Goal: Information Seeking & Learning: Check status

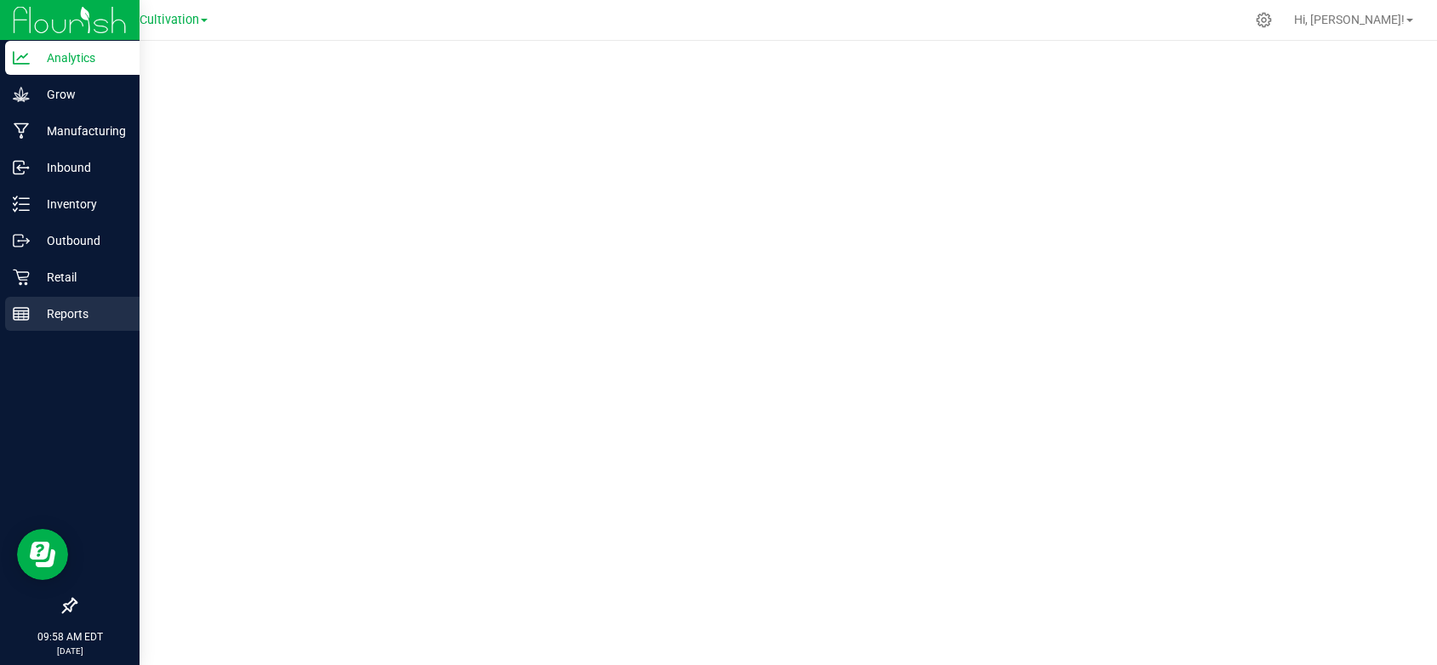
click at [57, 307] on p "Reports" at bounding box center [81, 314] width 102 height 20
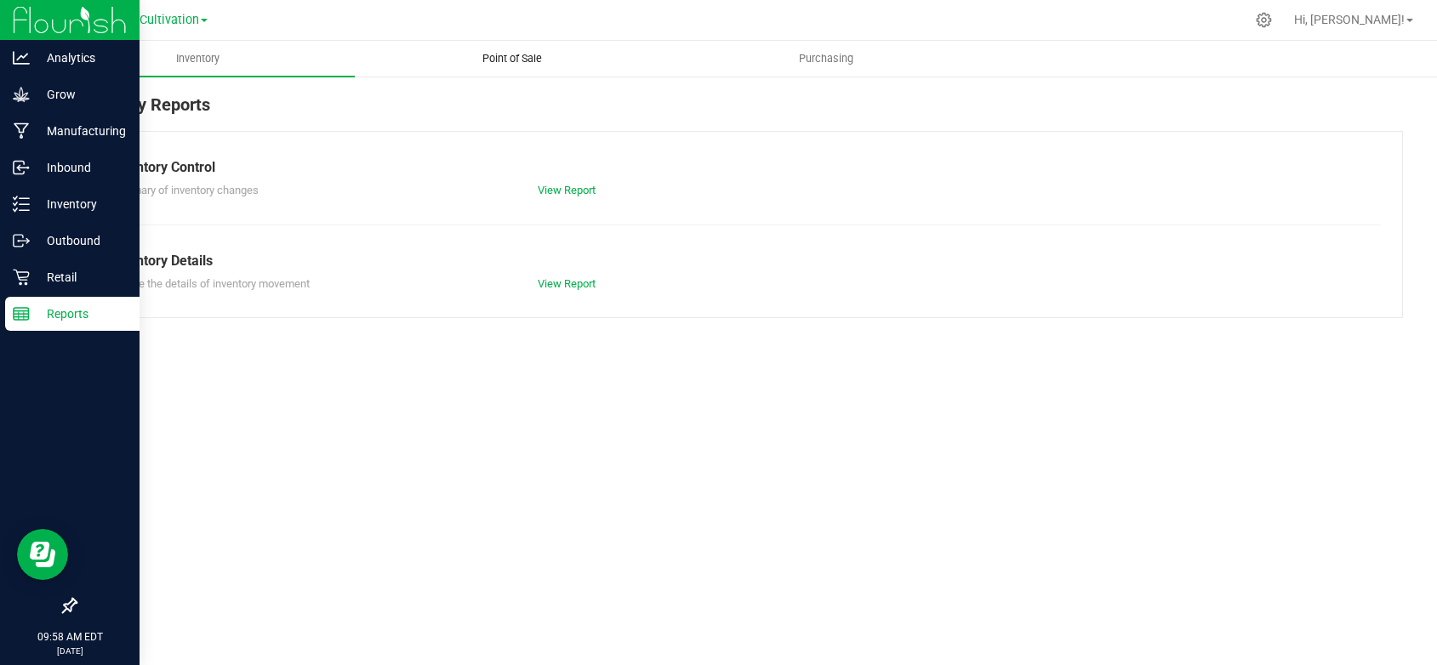
click at [495, 56] on span "Point of Sale" at bounding box center [512, 58] width 106 height 15
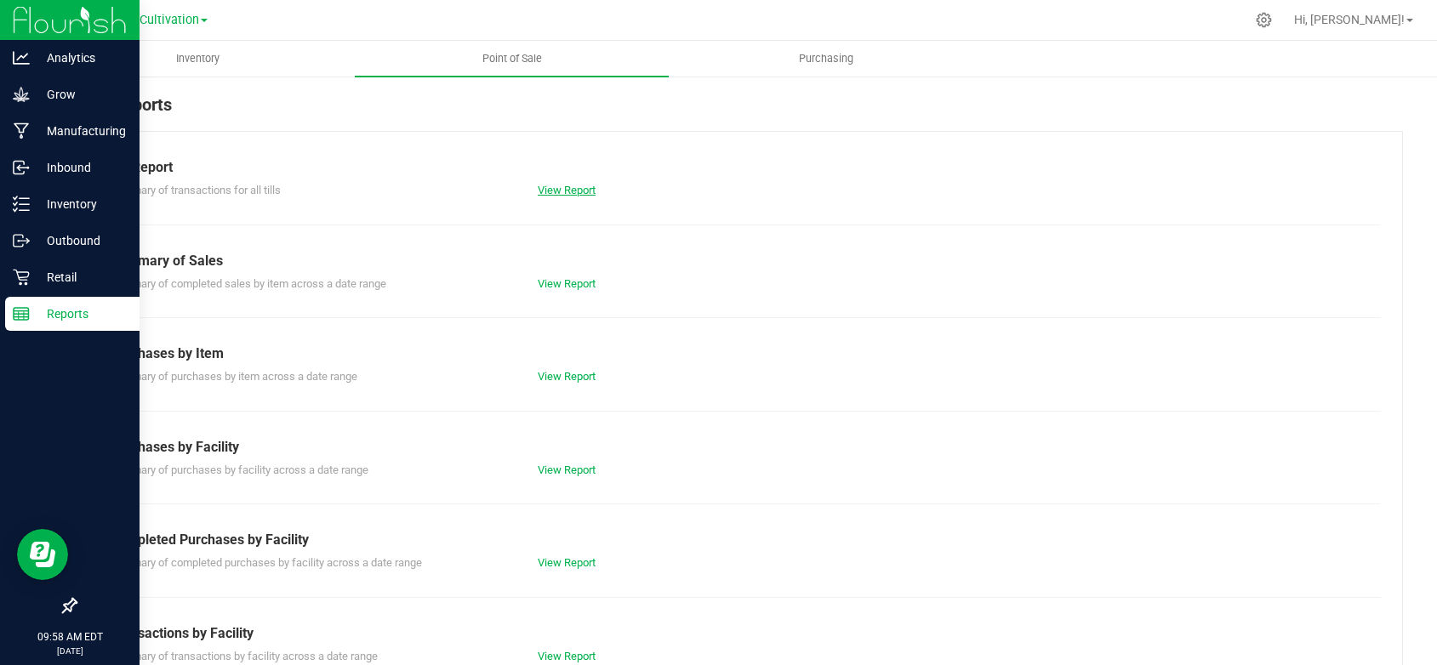
click at [568, 185] on link "View Report" at bounding box center [567, 190] width 58 height 13
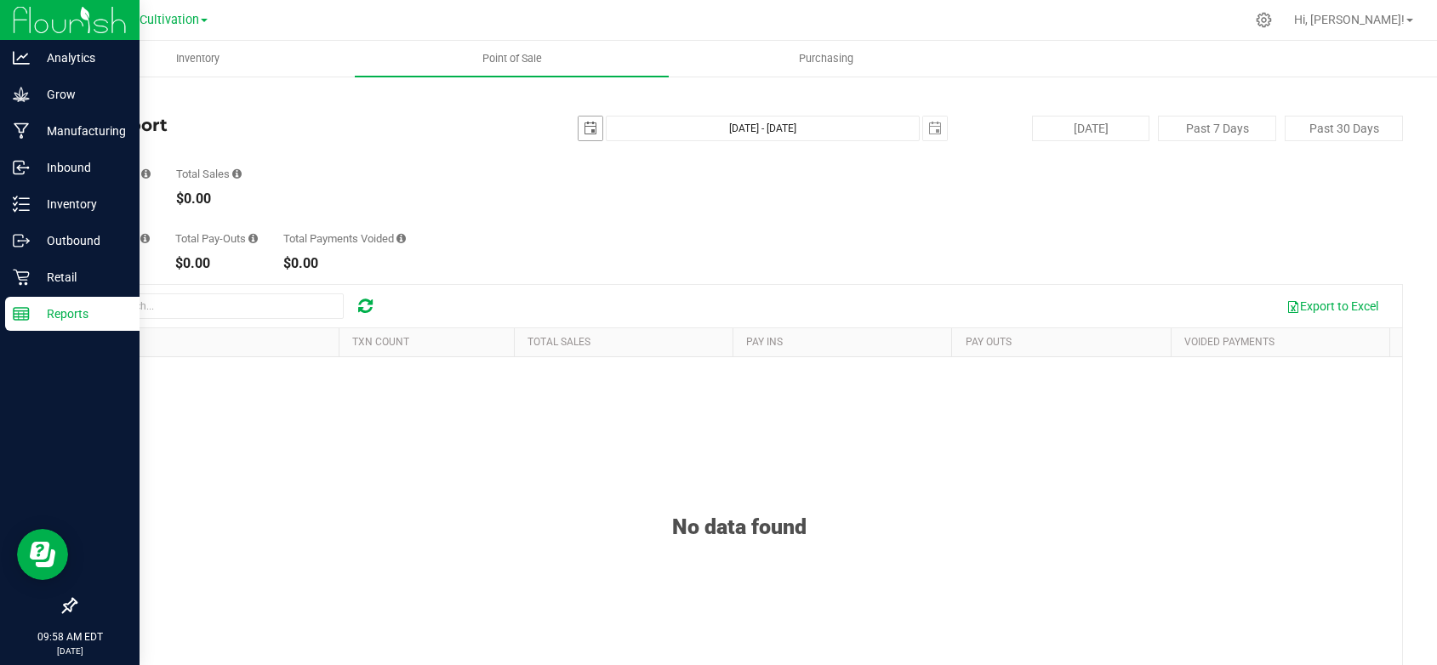
click at [579, 121] on span "select" at bounding box center [591, 129] width 24 height 24
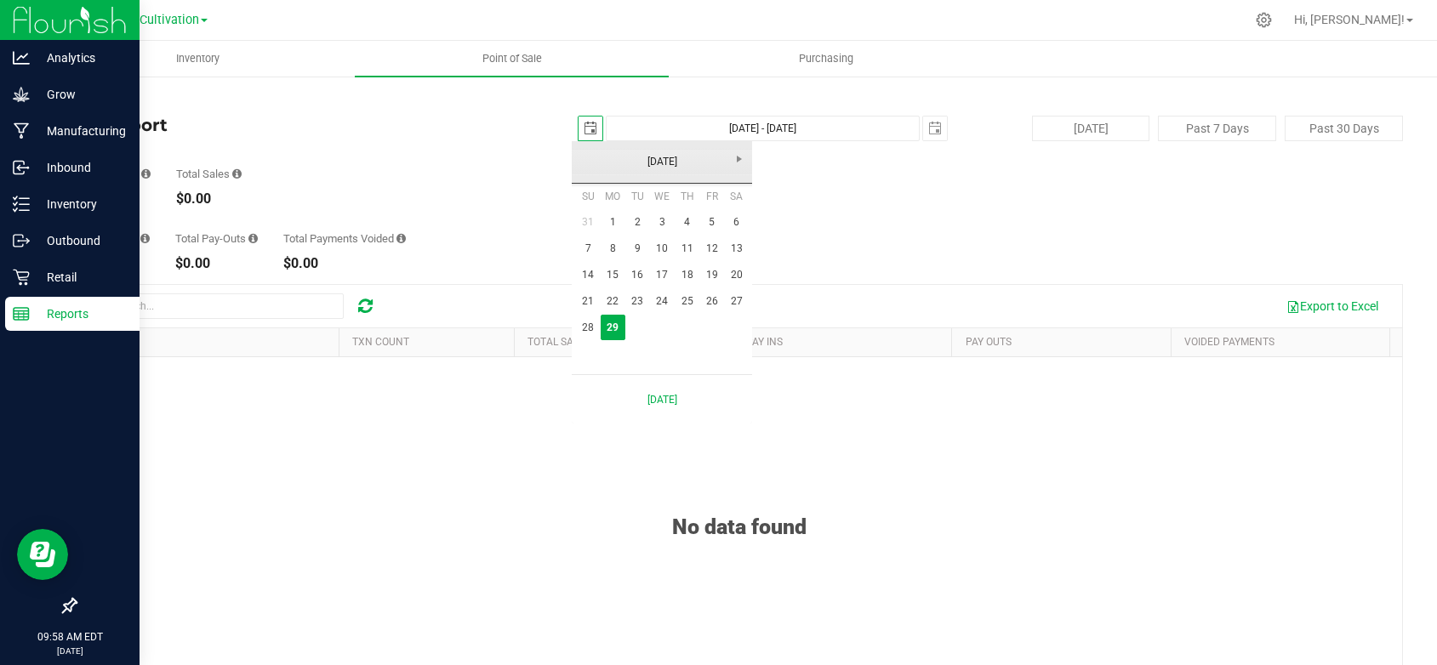
scroll to position [0, 43]
click at [686, 300] on link "25" at bounding box center [687, 301] width 25 height 26
type input "2025-09-25"
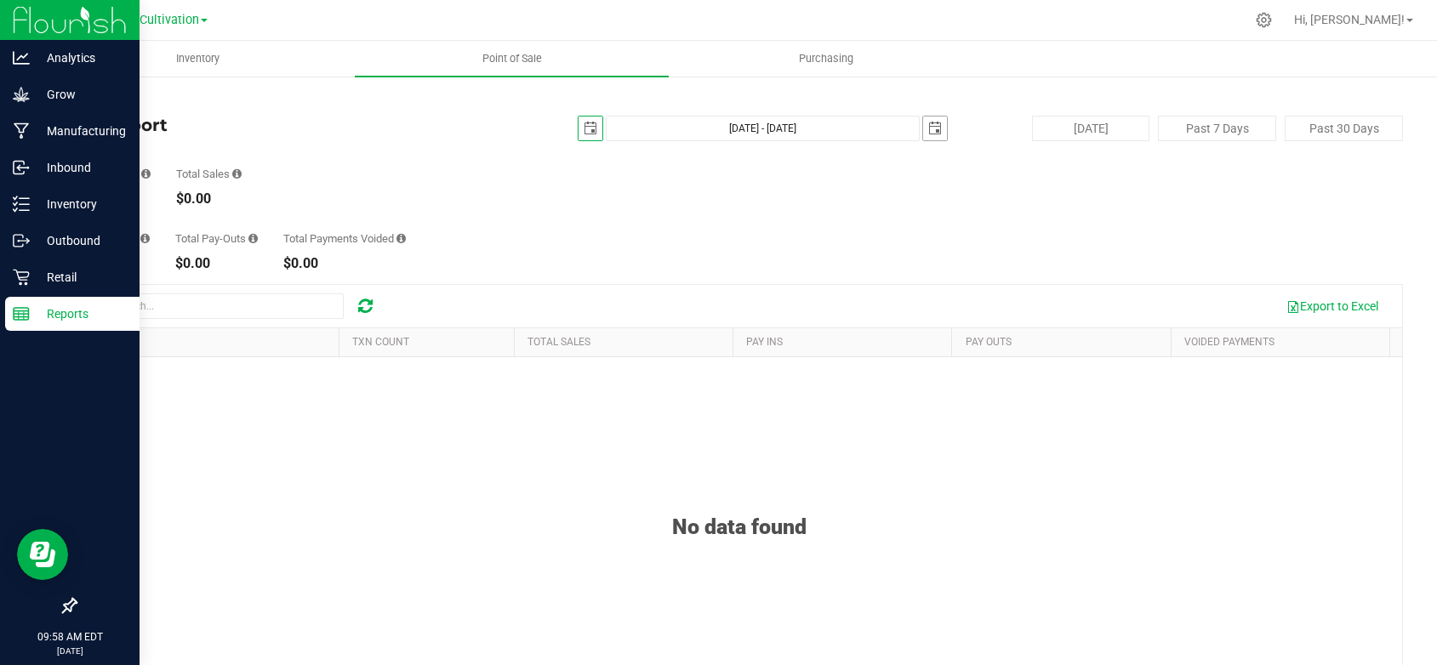
click at [929, 126] on span "select" at bounding box center [935, 129] width 14 height 14
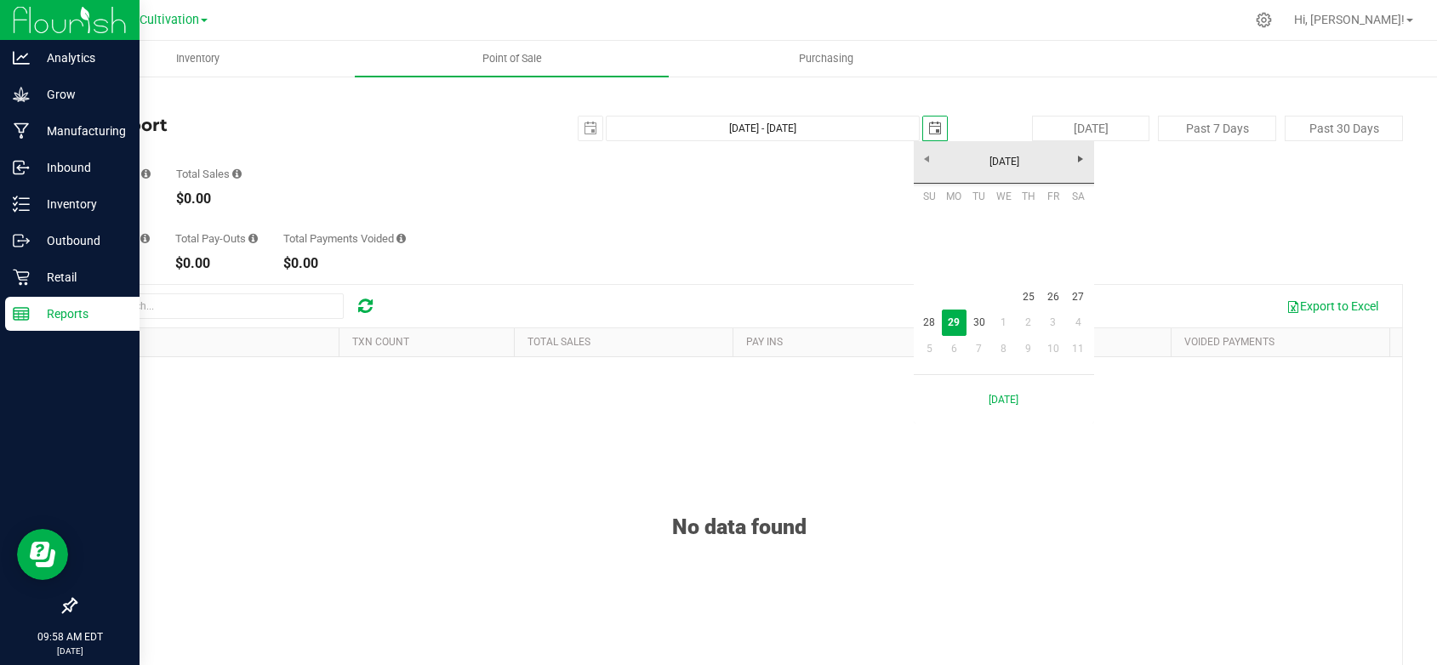
scroll to position [0, 43]
click at [1036, 301] on link "25" at bounding box center [1028, 297] width 25 height 26
type input "Sep 25, 2025 - Sep 25, 2025"
type input "2025-09-25"
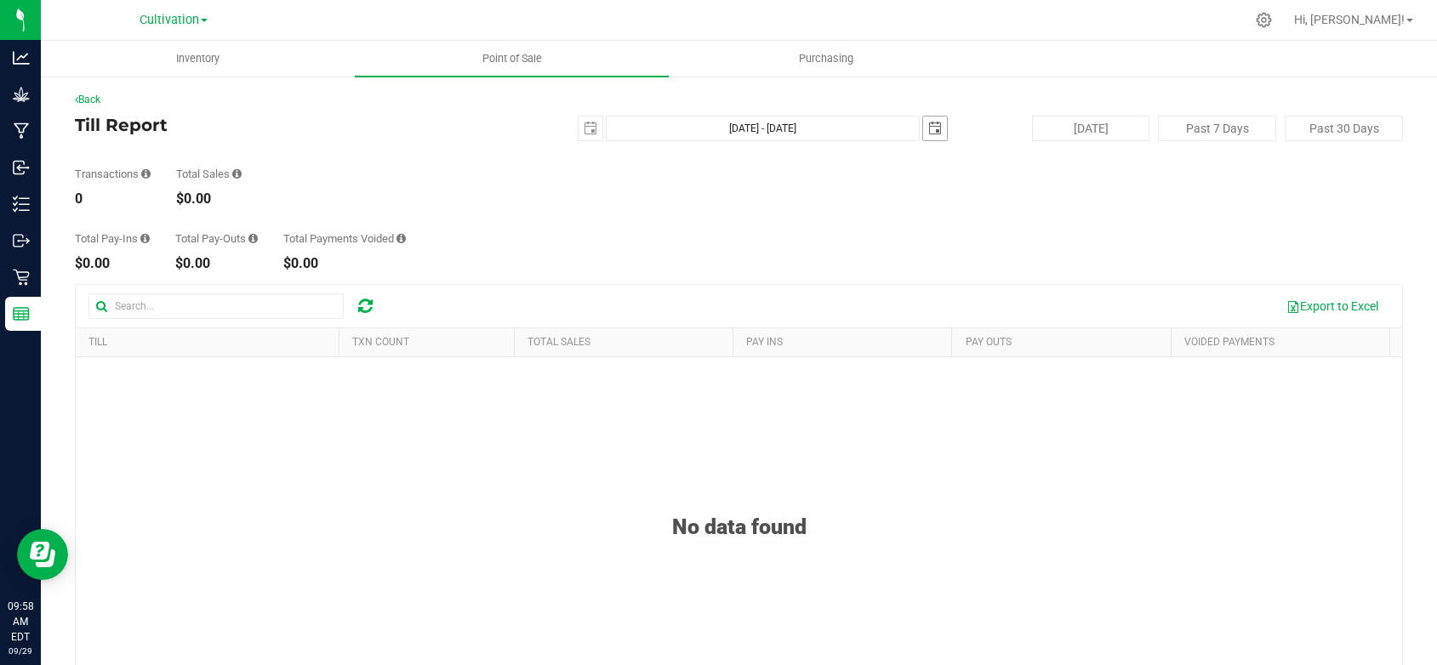
click at [928, 128] on span "select" at bounding box center [935, 129] width 14 height 14
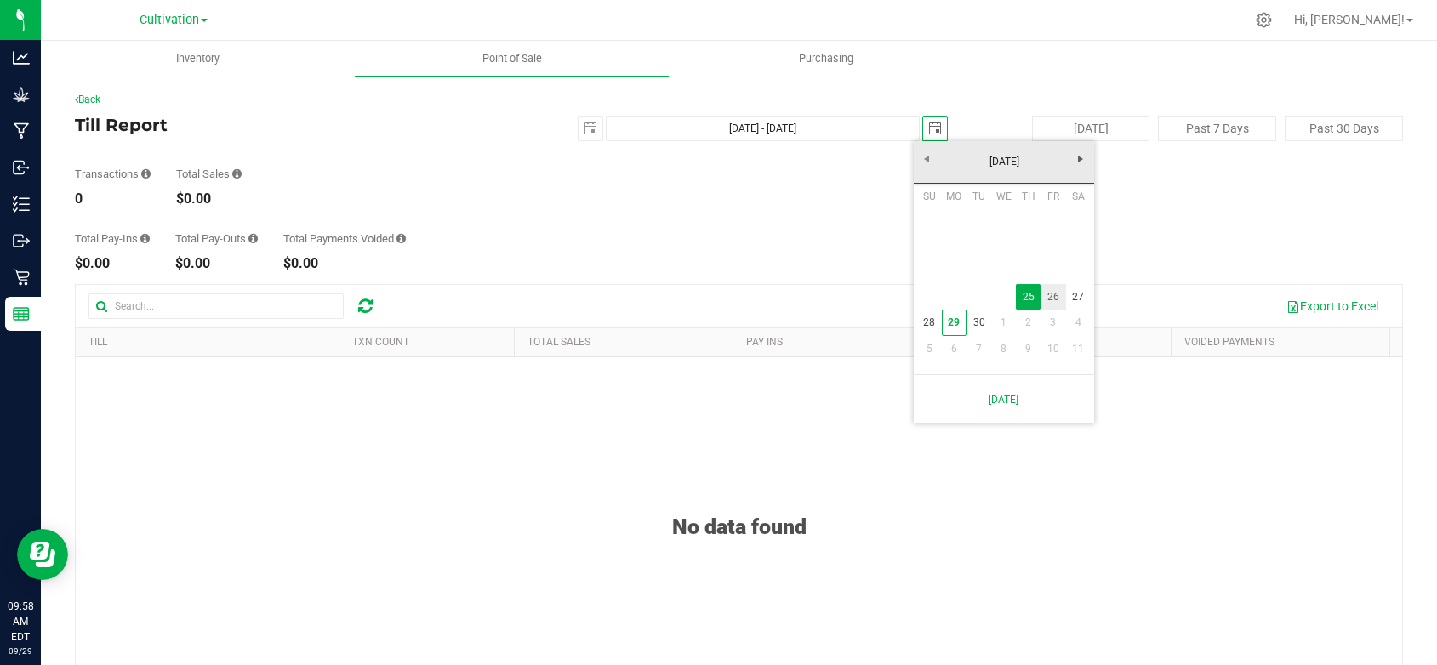
click at [1060, 300] on link "26" at bounding box center [1053, 297] width 25 height 26
type input "Sep 25, 2025 - Sep 26, 2025"
type input "2025-09-26"
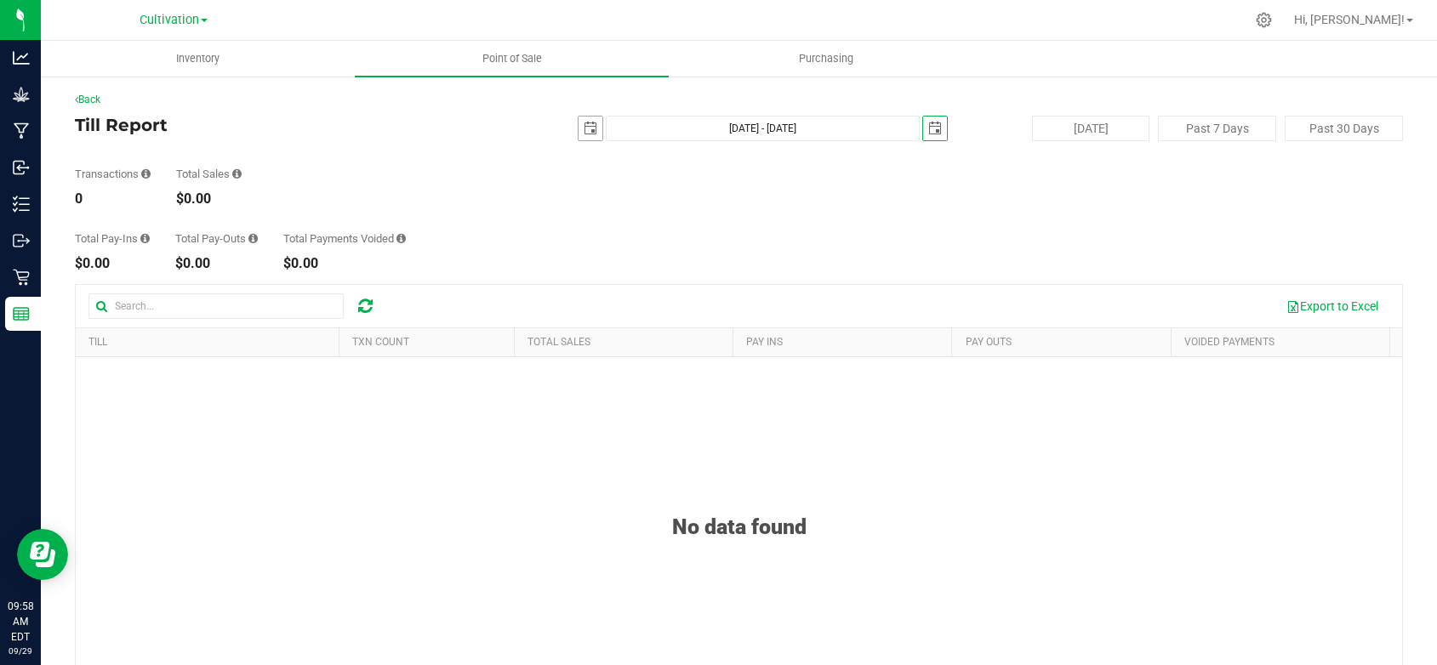
click at [586, 129] on span "select" at bounding box center [591, 129] width 14 height 14
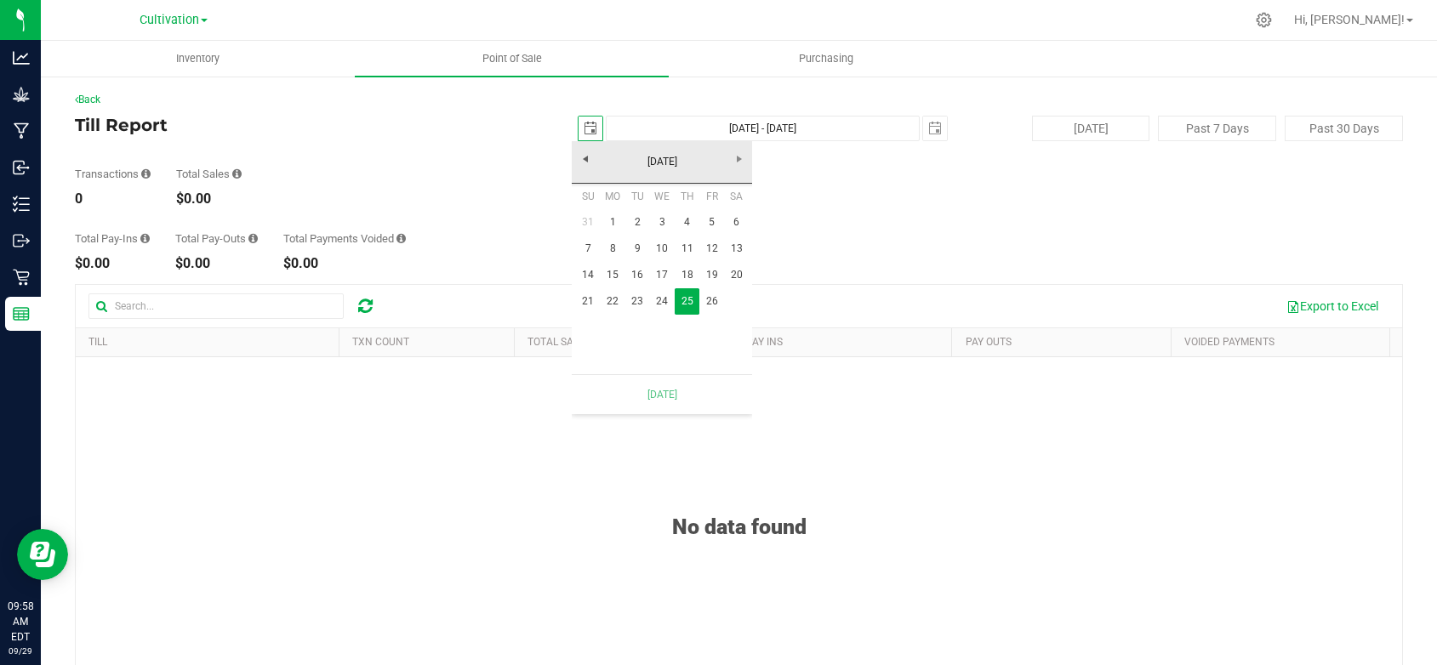
scroll to position [0, 43]
click at [712, 305] on link "26" at bounding box center [711, 301] width 25 height 26
type input "Sep 26, 2025 - Sep 26, 2025"
type input "2025-09-26"
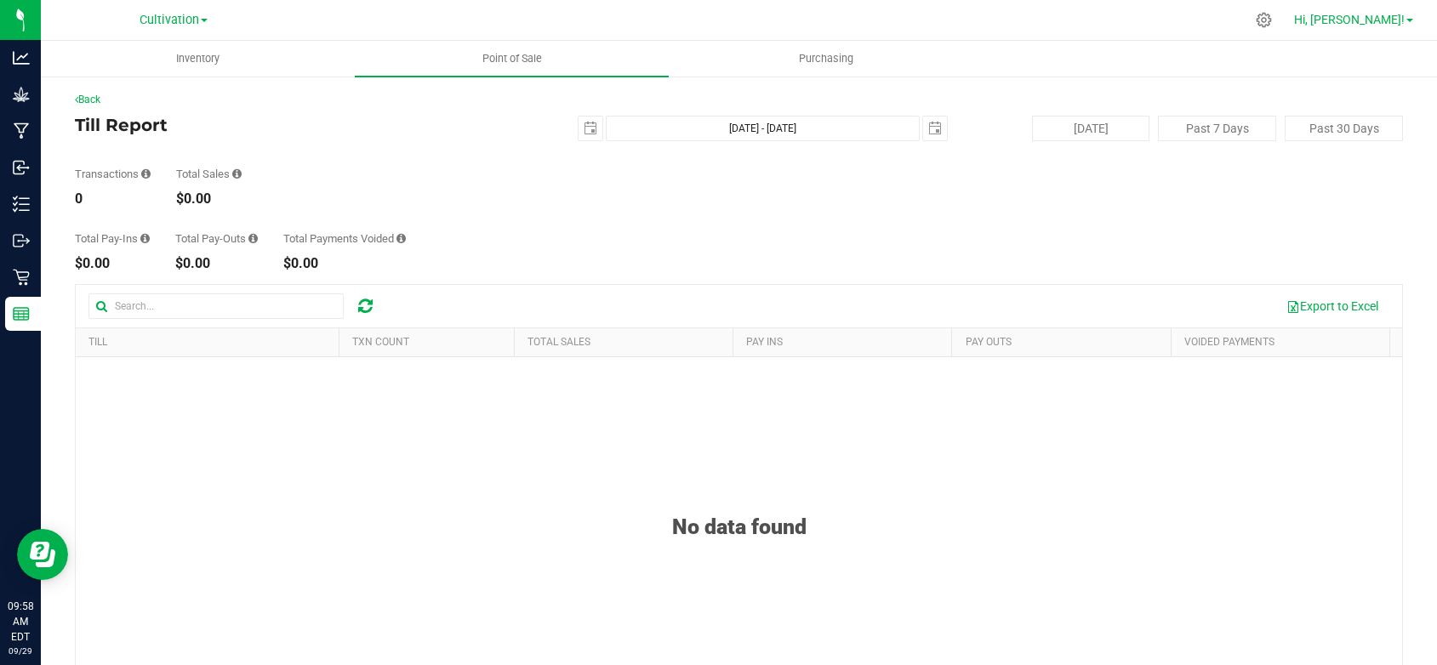
click at [1401, 16] on span "Hi, [PERSON_NAME]!" at bounding box center [1349, 20] width 111 height 14
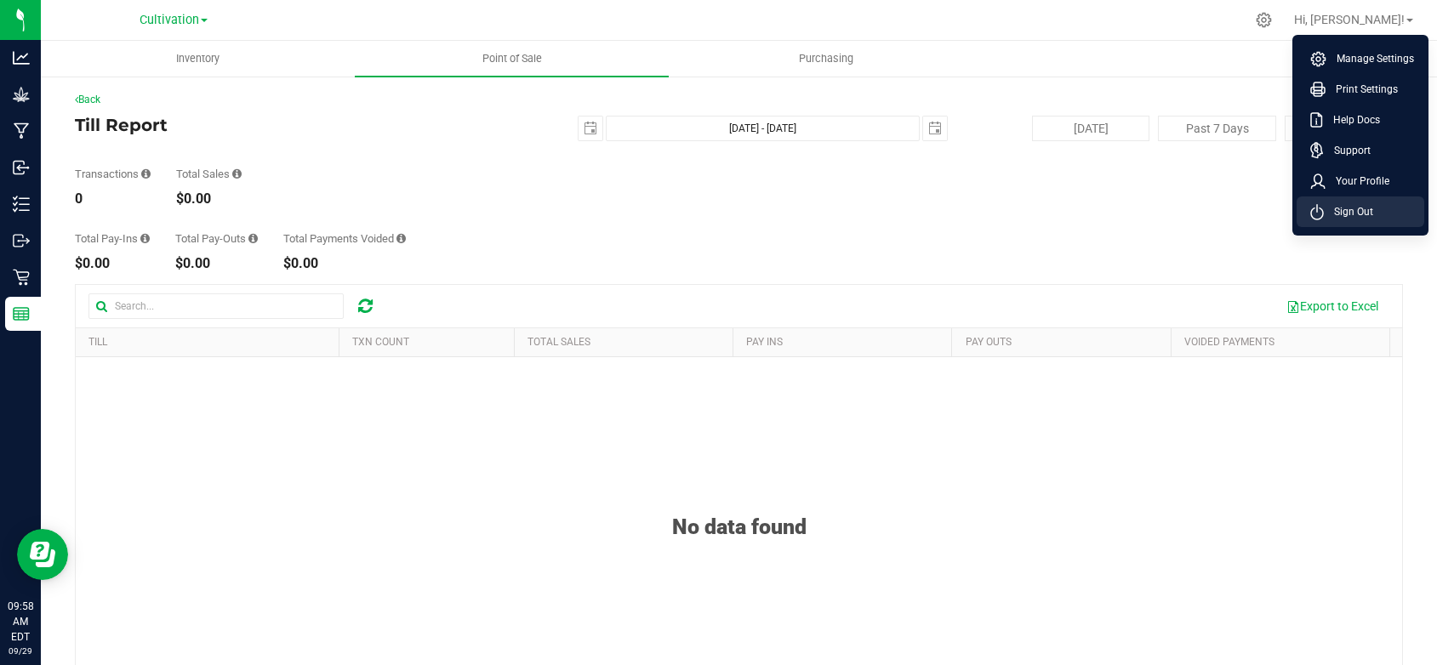
click at [1355, 209] on span "Sign Out" at bounding box center [1348, 211] width 49 height 17
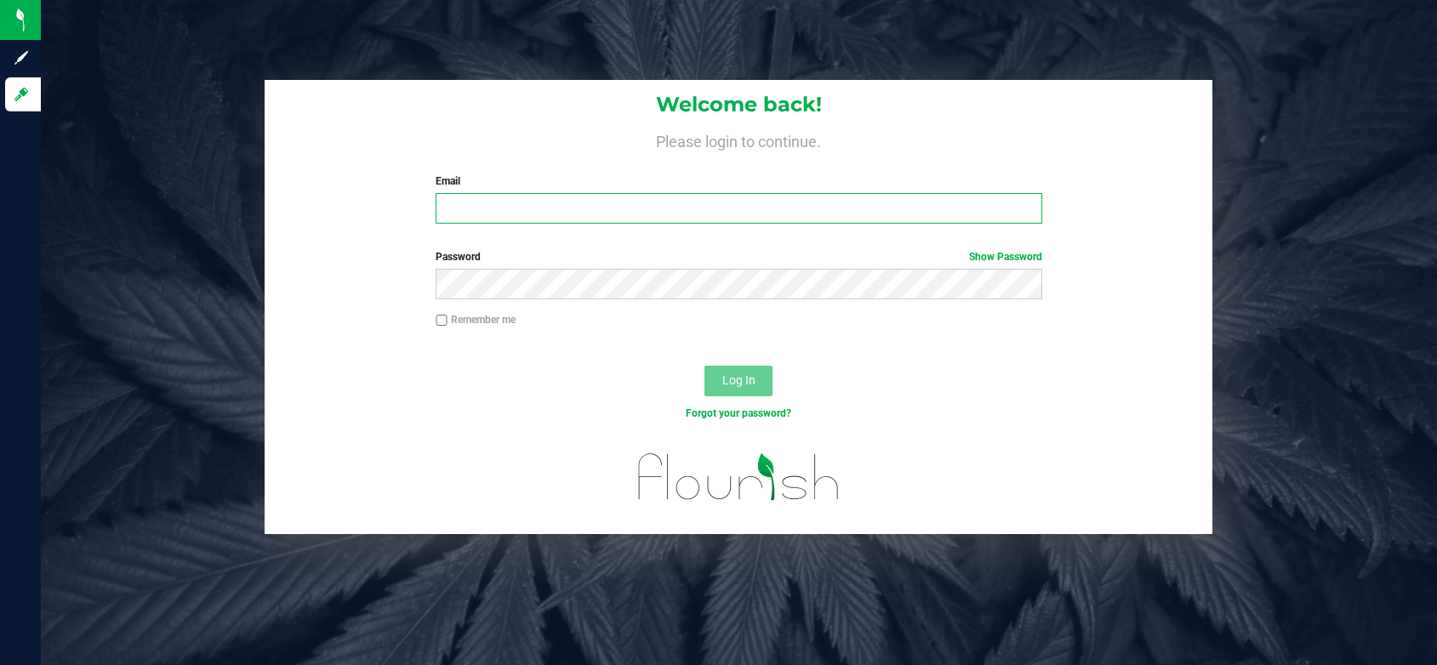
type input "lkirk@slatercenter.com"
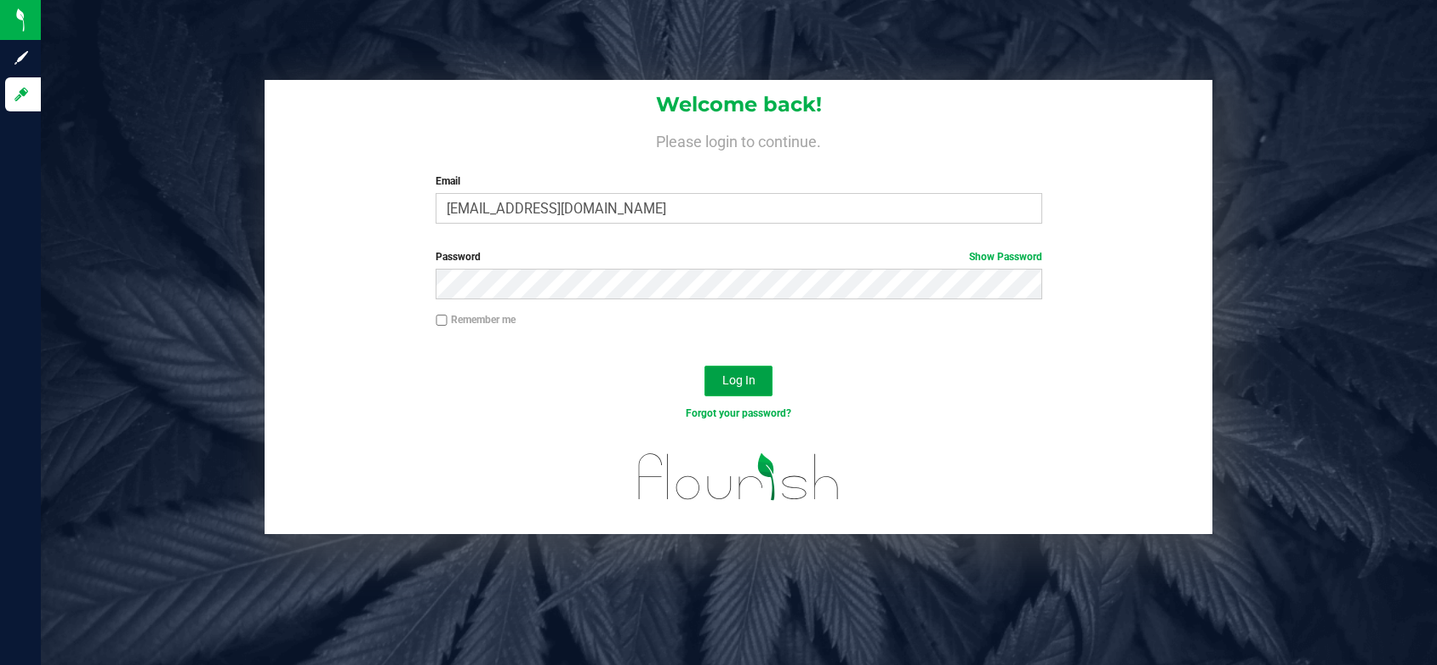
click at [733, 380] on span "Log In" at bounding box center [738, 381] width 33 height 14
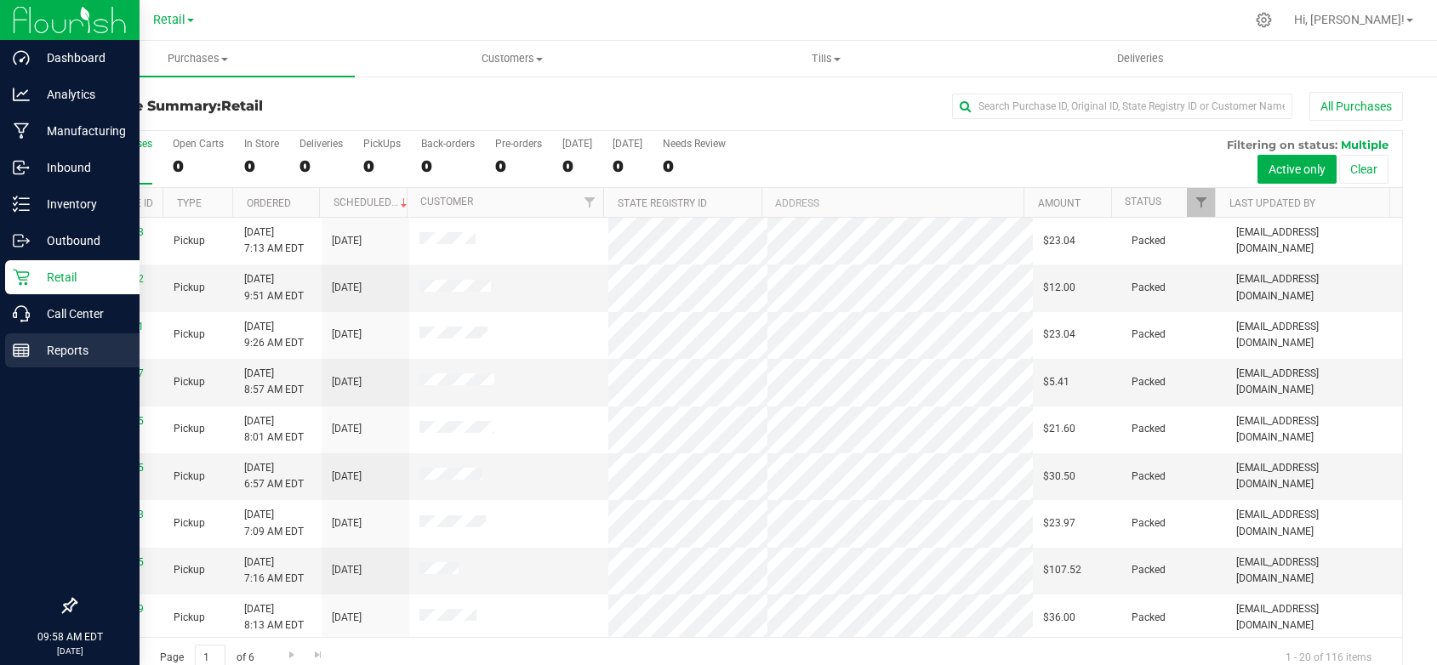
click at [61, 345] on p "Reports" at bounding box center [81, 350] width 102 height 20
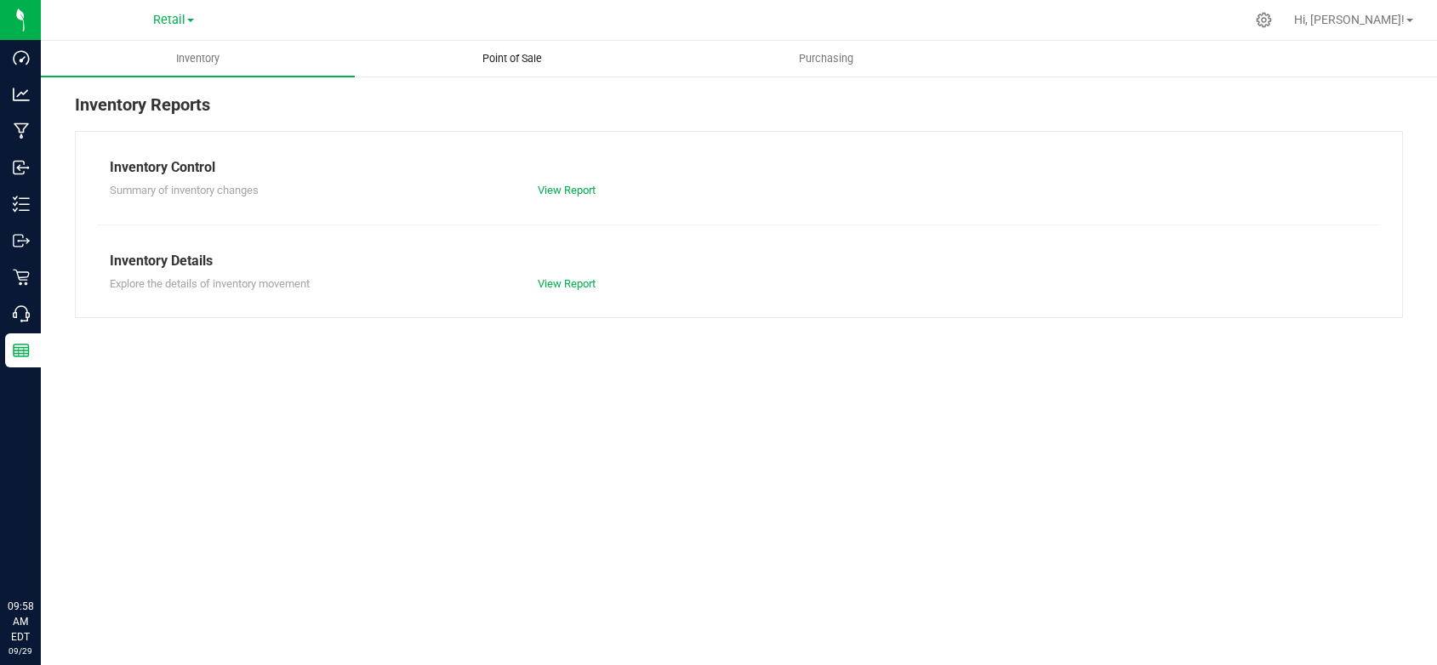
click at [529, 56] on span "Point of Sale" at bounding box center [512, 58] width 106 height 15
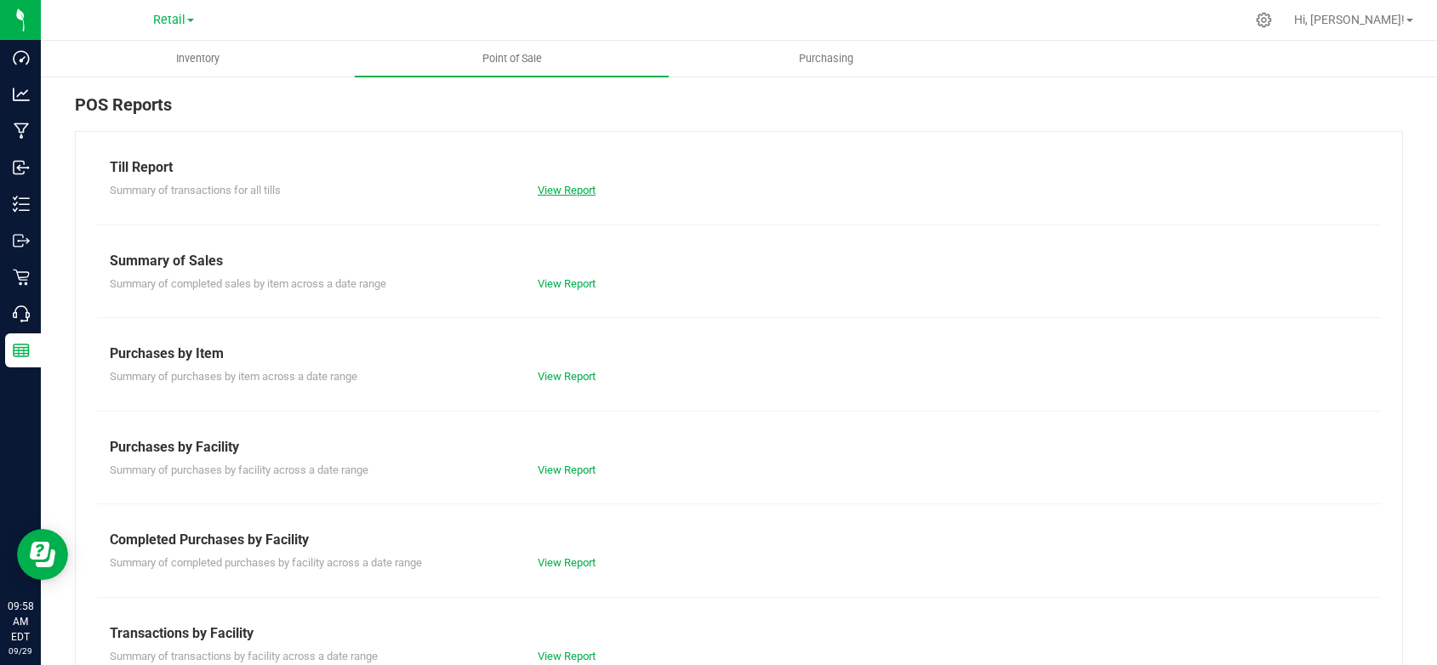
click at [573, 193] on link "View Report" at bounding box center [567, 190] width 58 height 13
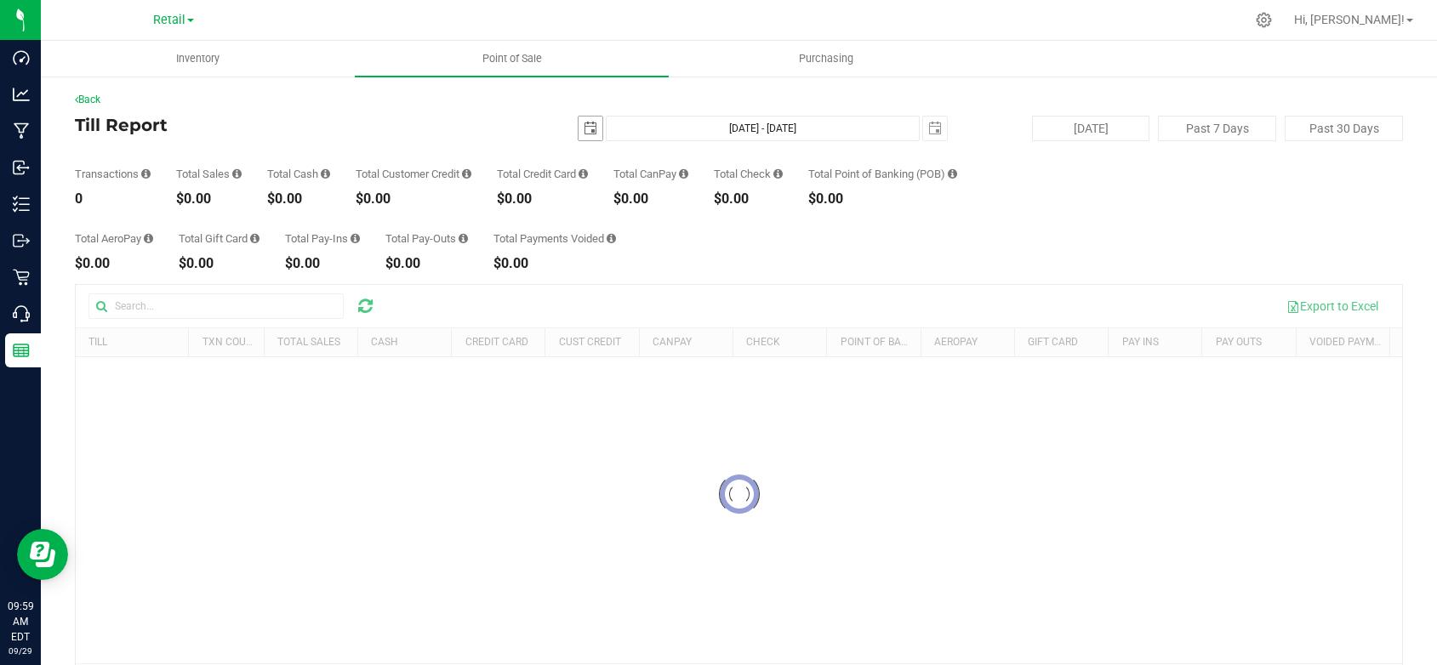
click at [589, 134] on span "select" at bounding box center [591, 129] width 14 height 14
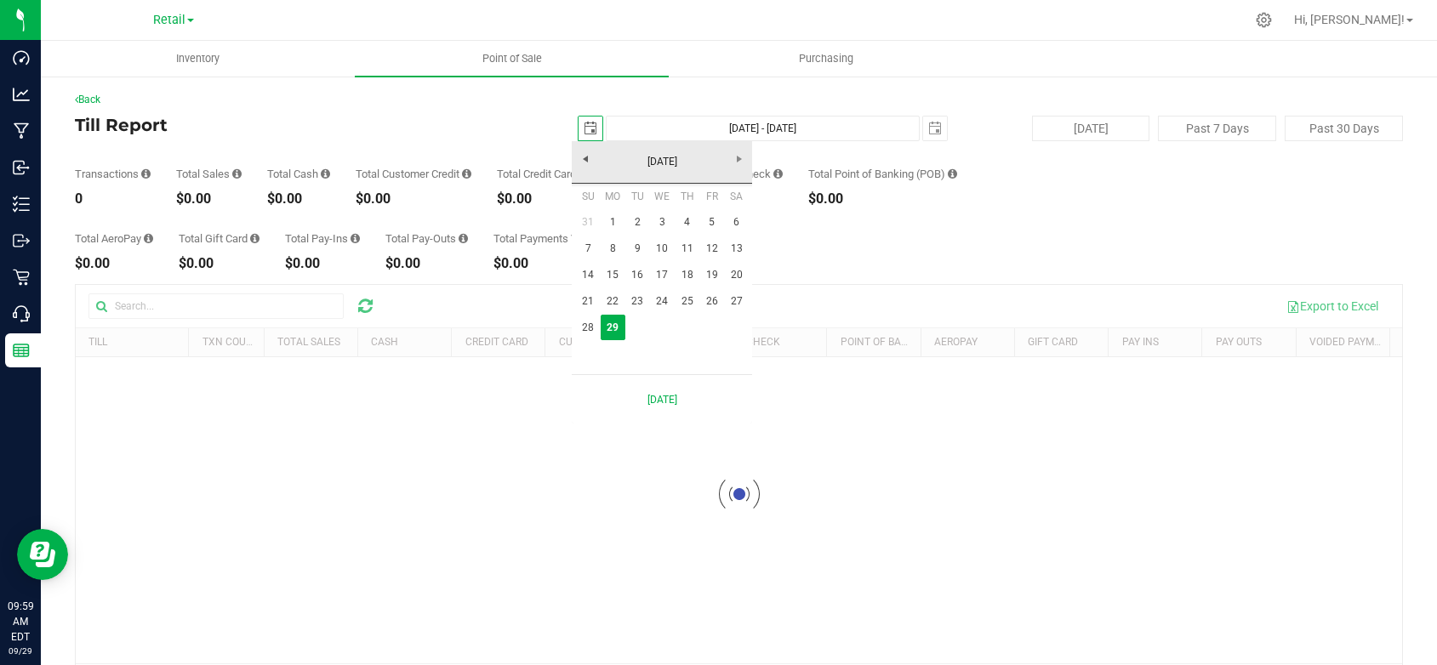
scroll to position [0, 43]
click at [715, 302] on link "26" at bounding box center [711, 301] width 25 height 26
type input "2025-09-26"
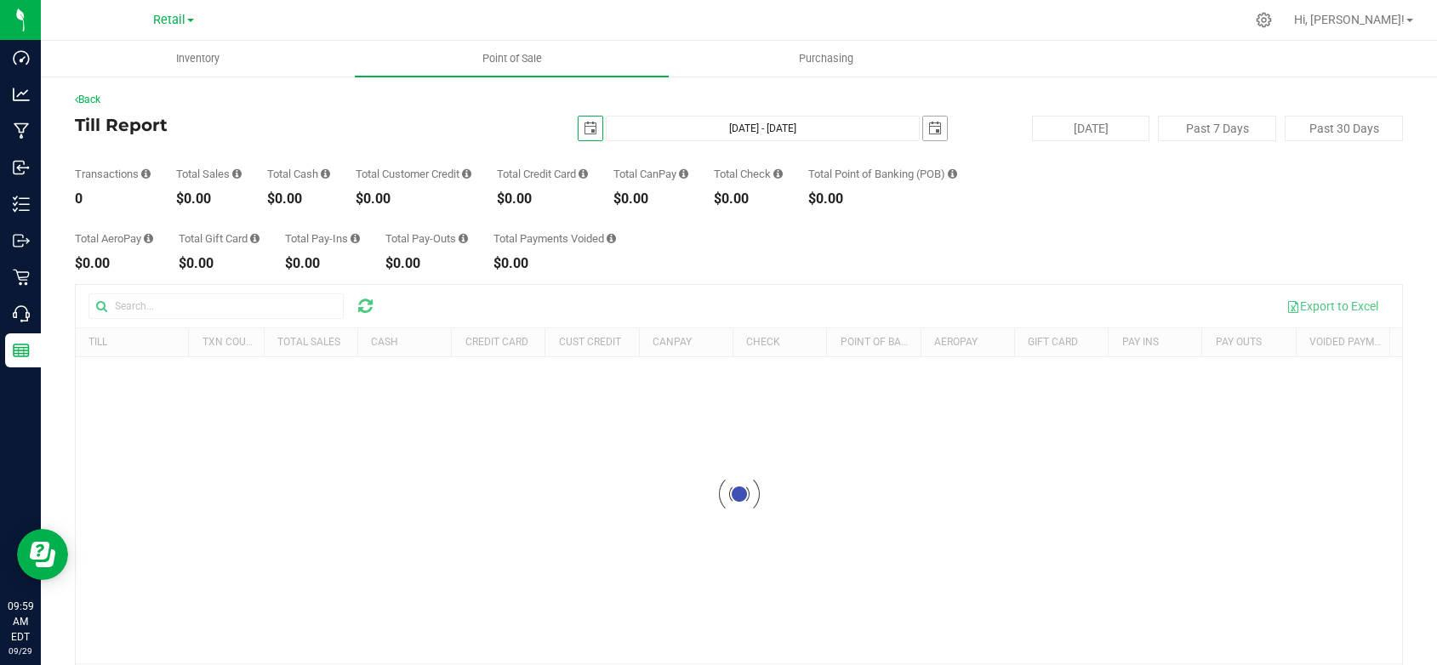
click at [928, 127] on span "select" at bounding box center [935, 129] width 14 height 14
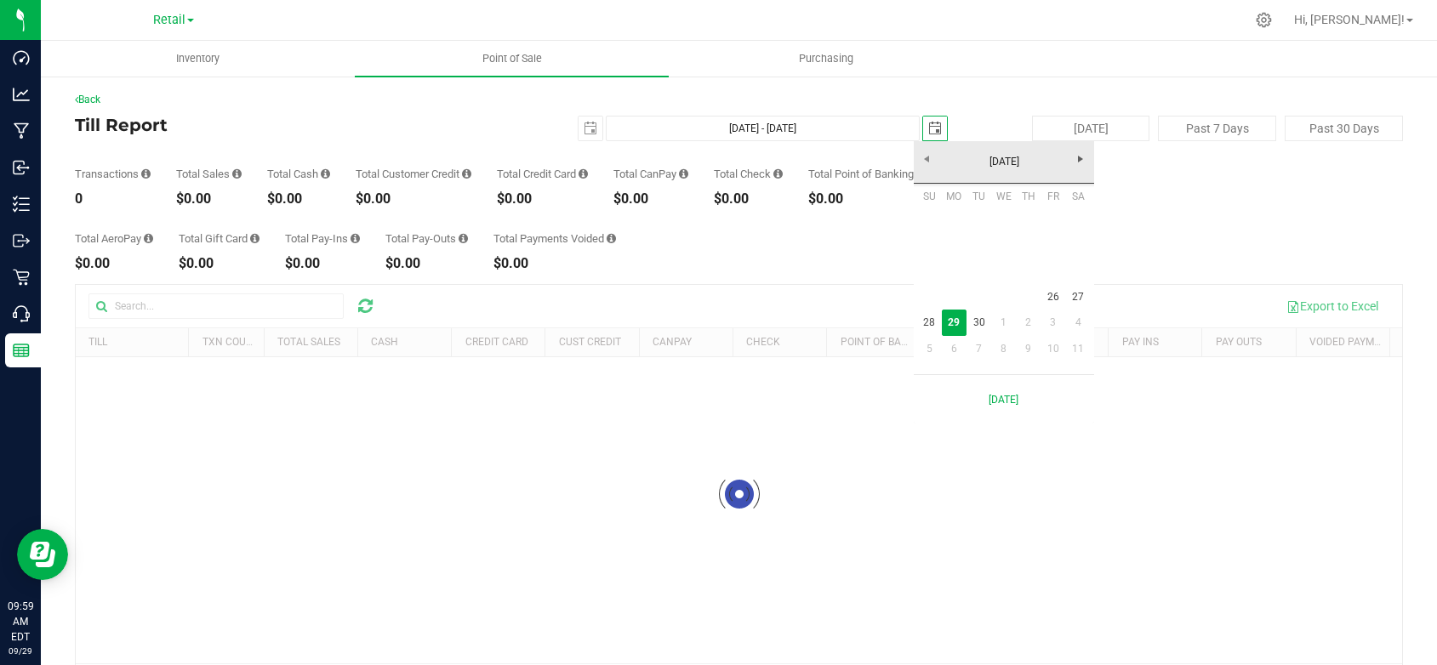
scroll to position [0, 43]
click at [1057, 294] on link "26" at bounding box center [1053, 297] width 25 height 26
type input "Sep 26, 2025 - Sep 26, 2025"
type input "2025-09-26"
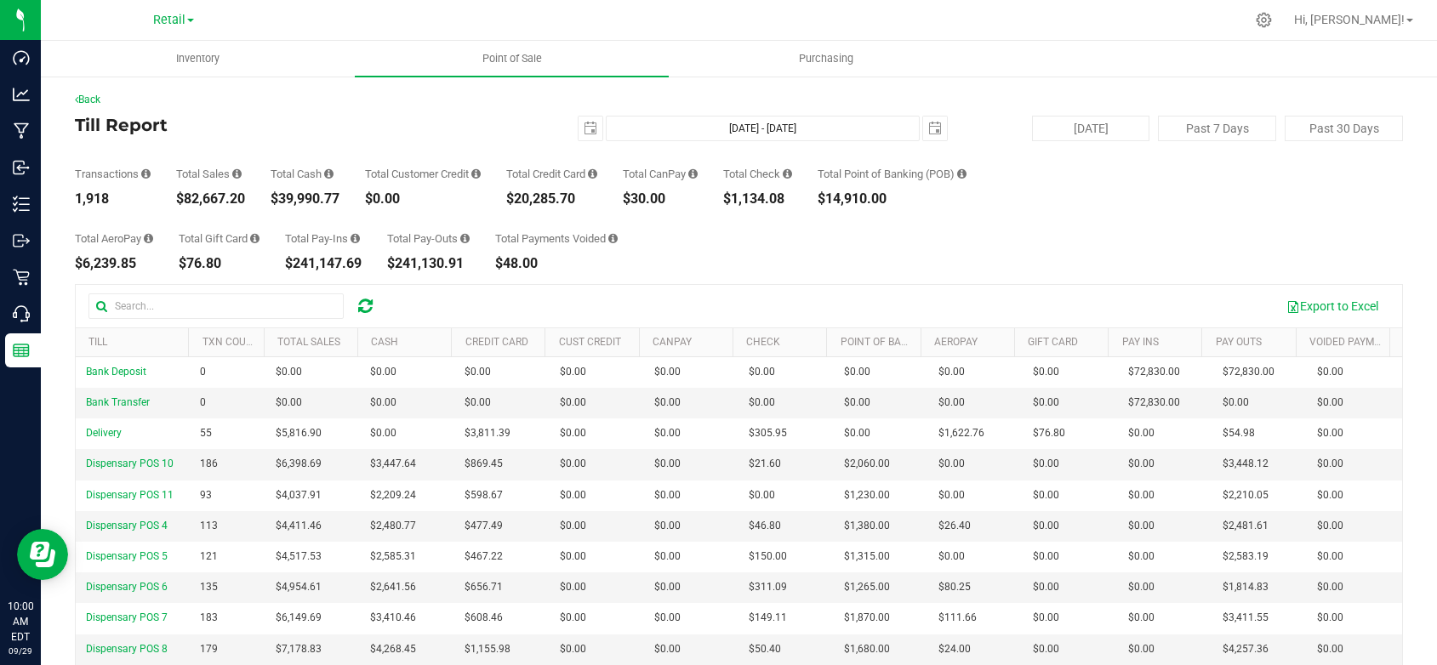
drag, startPoint x: 246, startPoint y: 197, endPoint x: 174, endPoint y: 197, distance: 72.3
click at [174, 197] on div "Transactions 1,918 Total Sales $82,667.20 Total Cash $39,990.77 Total Customer …" at bounding box center [739, 173] width 1328 height 65
drag, startPoint x: 588, startPoint y: 196, endPoint x: 511, endPoint y: 200, distance: 77.5
click at [511, 200] on div "Transactions 1,918 Total Sales $82,667.20 Total Cash $39,990.77 Total Customer …" at bounding box center [739, 173] width 1328 height 65
drag, startPoint x: 677, startPoint y: 196, endPoint x: 634, endPoint y: 197, distance: 43.4
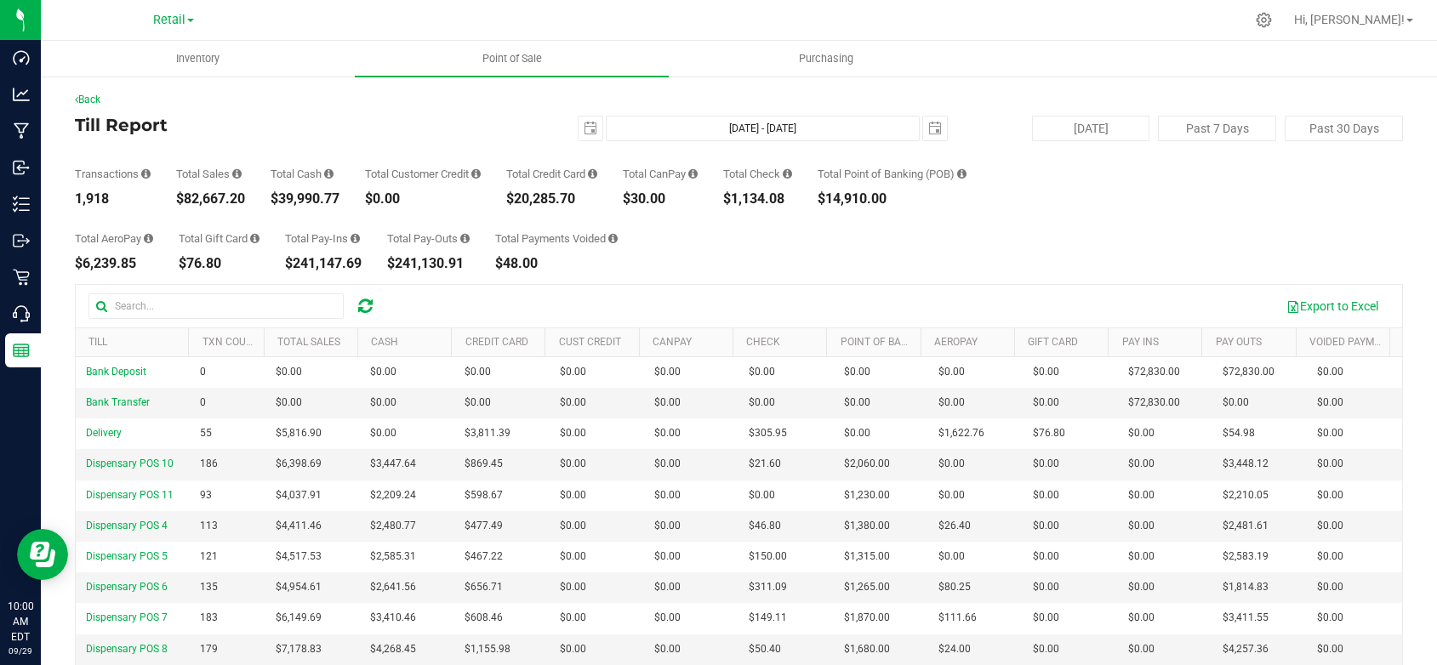
click at [634, 197] on div "$30.00" at bounding box center [660, 199] width 75 height 14
drag, startPoint x: 800, startPoint y: 201, endPoint x: 724, endPoint y: 200, distance: 75.7
click at [724, 200] on div "Transactions 1,918 Total Sales $82,667.20 Total Cash $39,990.77 Total Customer …" at bounding box center [739, 173] width 1328 height 65
drag, startPoint x: 904, startPoint y: 202, endPoint x: 830, endPoint y: 194, distance: 73.6
click at [830, 194] on div "$14,910.00" at bounding box center [892, 199] width 149 height 14
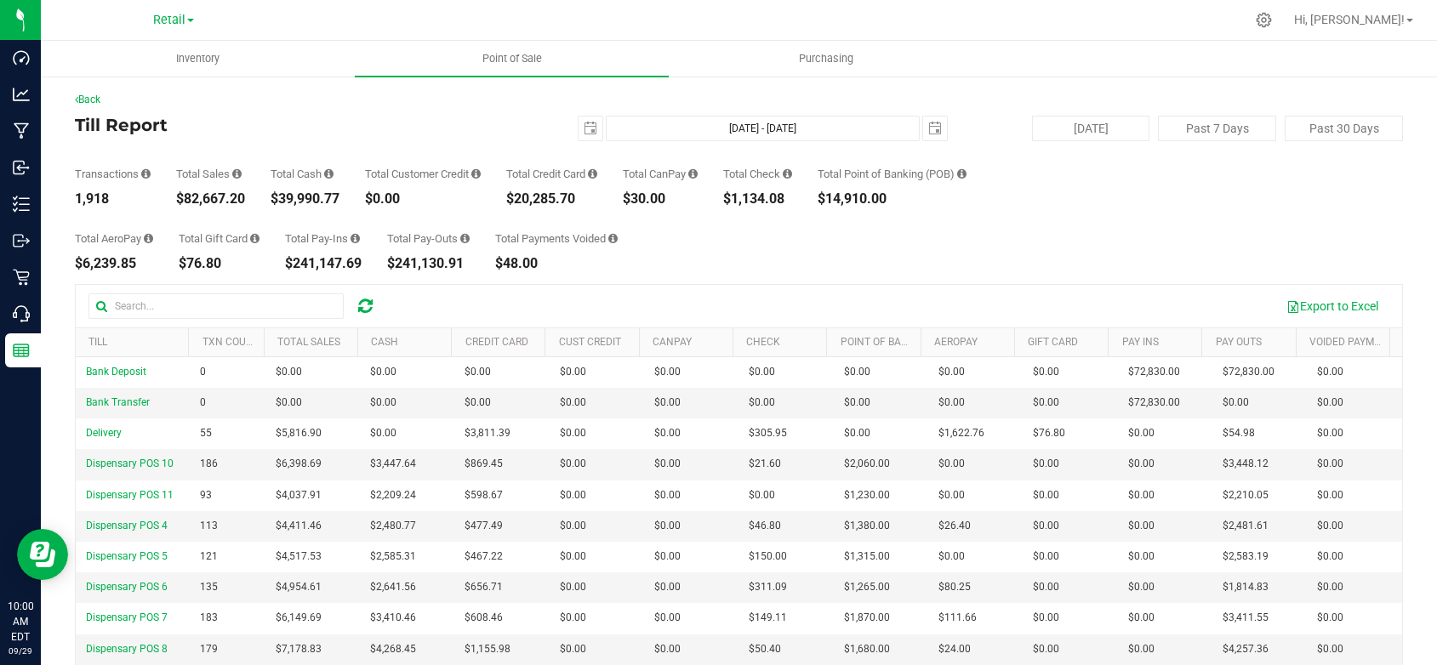
drag, startPoint x: 117, startPoint y: 264, endPoint x: 72, endPoint y: 265, distance: 45.1
click at [76, 265] on div "$6,239.85" at bounding box center [114, 264] width 78 height 14
click at [584, 129] on span "select" at bounding box center [591, 129] width 14 height 14
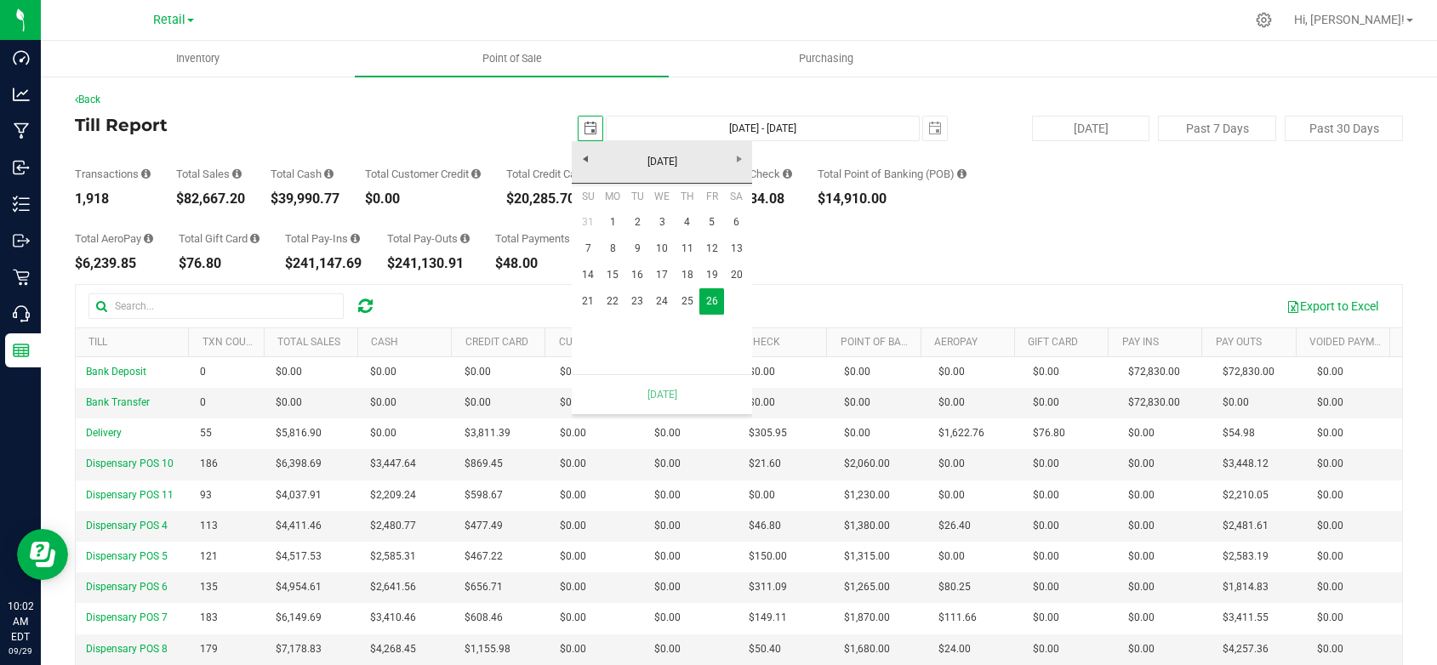
scroll to position [0, 43]
click at [928, 130] on span "select" at bounding box center [935, 129] width 14 height 14
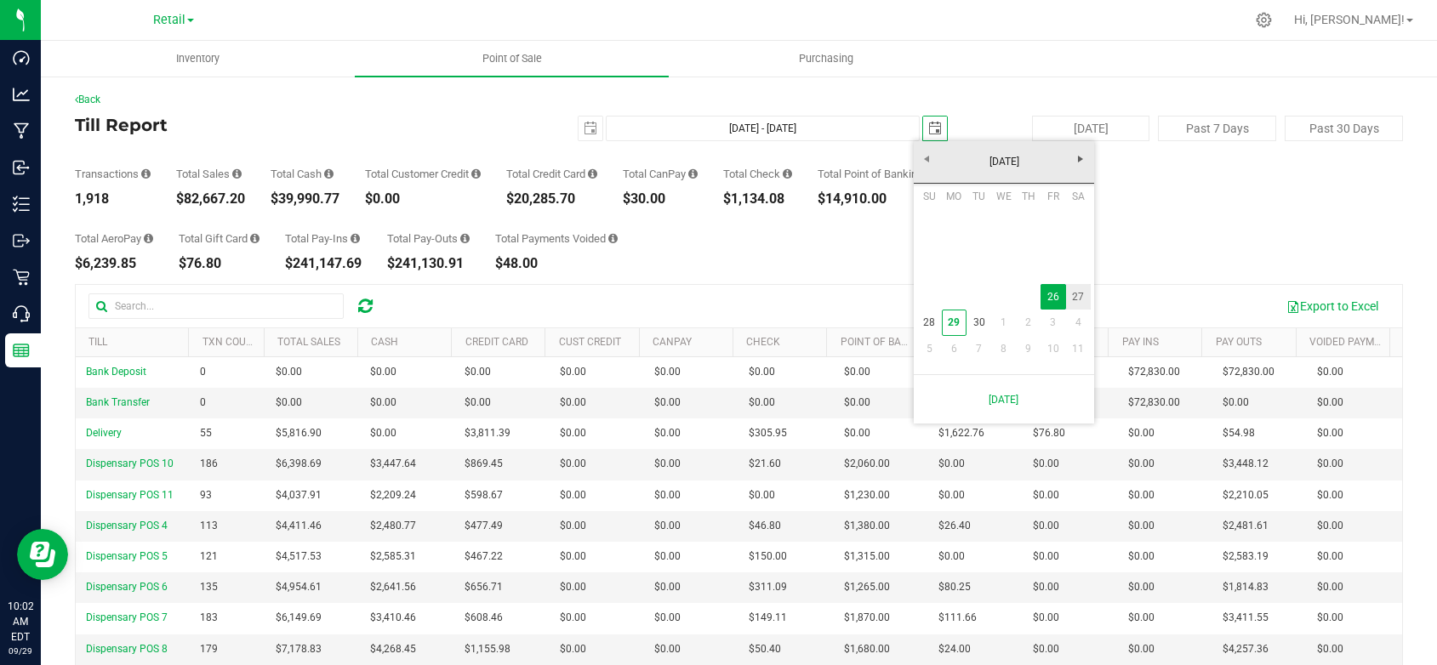
click at [1080, 297] on link "27" at bounding box center [1078, 297] width 25 height 26
type input "Sep 26, 2025 - Sep 27, 2025"
type input "2025-09-27"
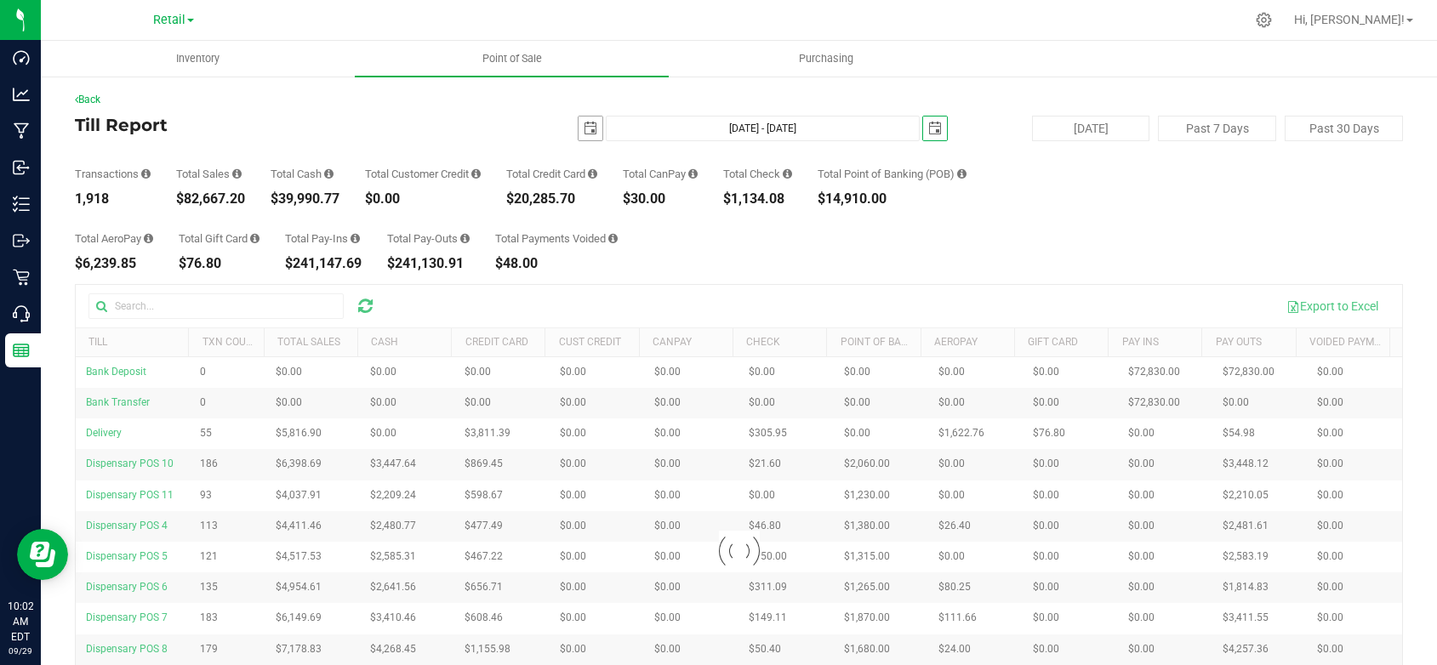
click at [586, 128] on span "select" at bounding box center [591, 129] width 14 height 14
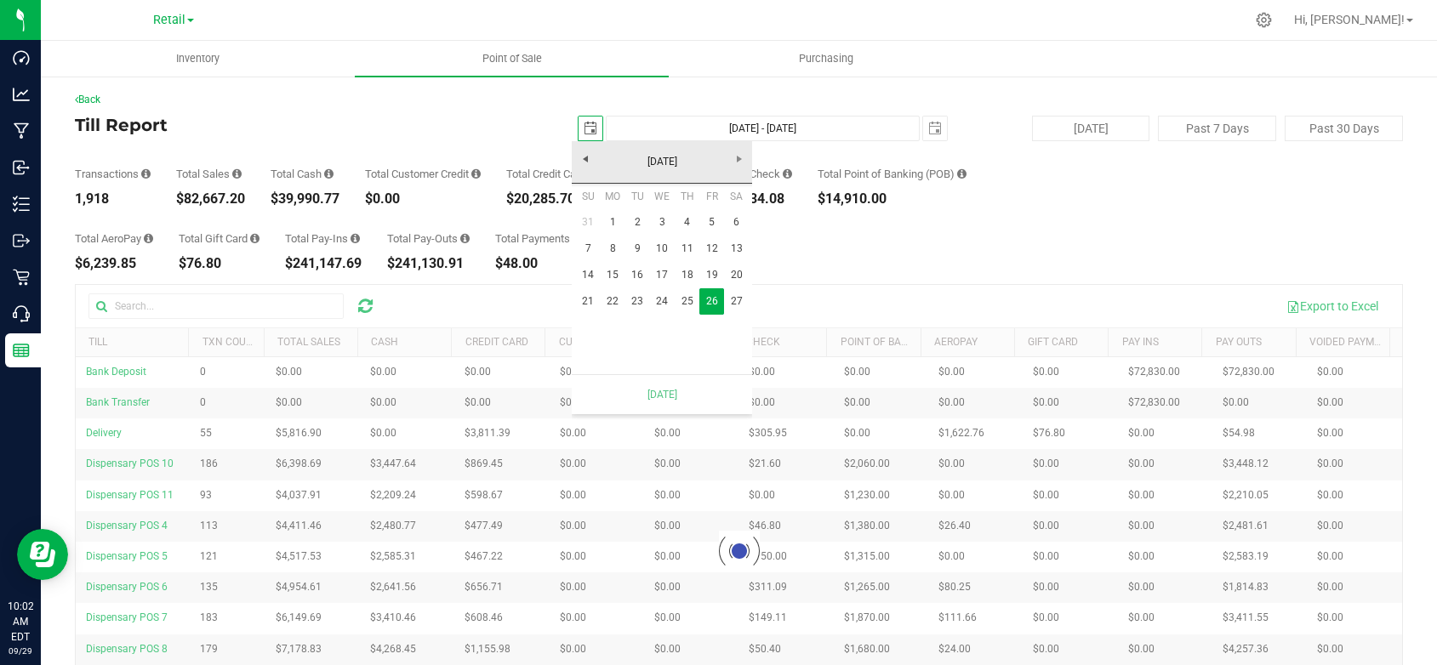
scroll to position [0, 43]
click at [732, 299] on link "27" at bounding box center [736, 301] width 25 height 26
type input "Sep 27, 2025 - Sep 27, 2025"
type input "2025-09-27"
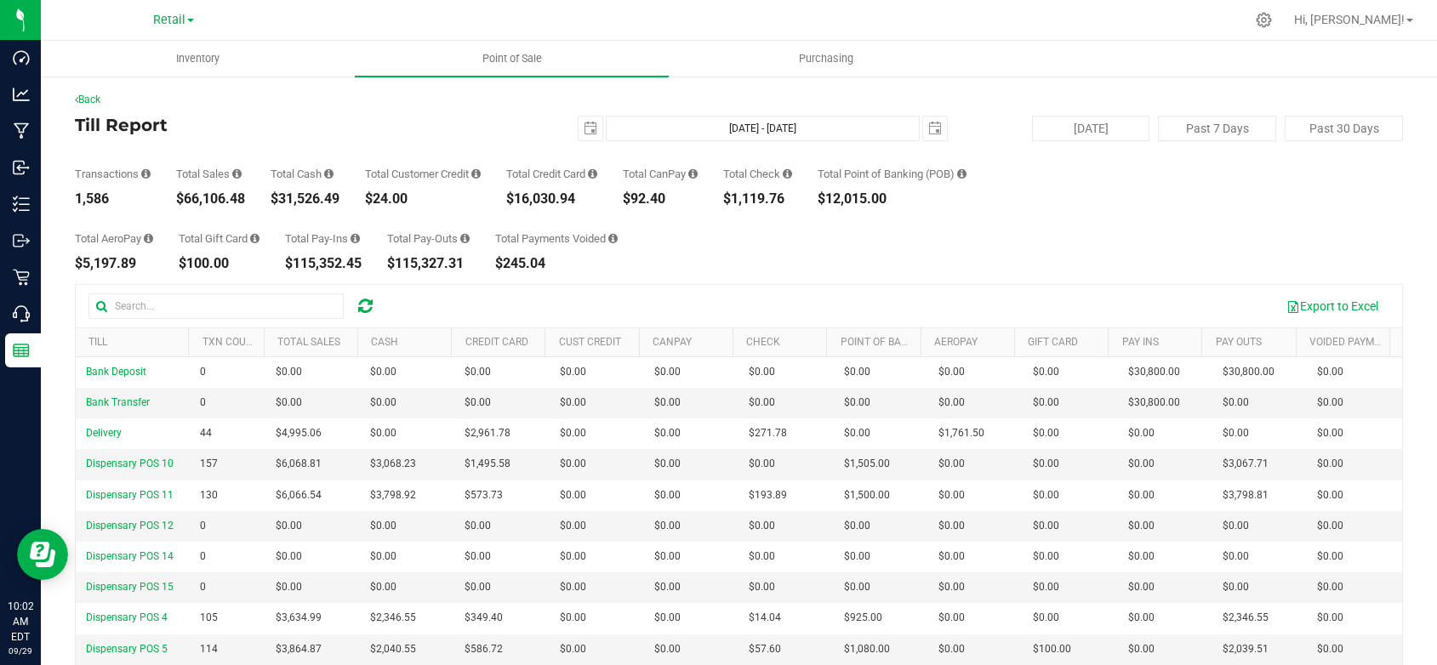
drag, startPoint x: 246, startPoint y: 197, endPoint x: 175, endPoint y: 200, distance: 70.7
click at [175, 200] on div "Transactions 1,586 Total Sales $66,106.48 Total Cash $31,526.49 Total Customer …" at bounding box center [739, 173] width 1328 height 65
copy div "$66,106.48"
drag, startPoint x: 583, startPoint y: 198, endPoint x: 512, endPoint y: 195, distance: 70.7
click at [512, 195] on div "$16,030.94" at bounding box center [551, 199] width 91 height 14
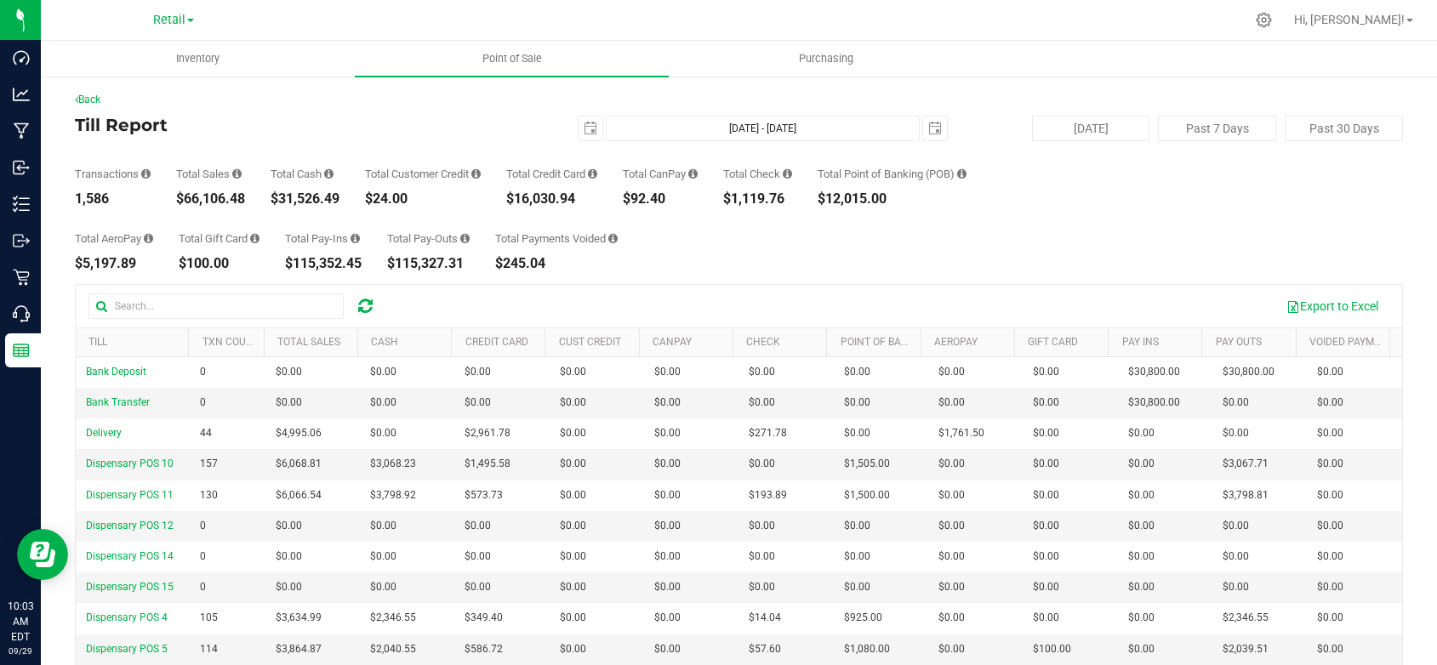
copy div "$16,030.94"
drag, startPoint x: 664, startPoint y: 197, endPoint x: 633, endPoint y: 197, distance: 30.6
click at [633, 197] on div "$92.40" at bounding box center [660, 199] width 75 height 14
copy div "$92.40"
drag, startPoint x: 802, startPoint y: 198, endPoint x: 733, endPoint y: 203, distance: 69.1
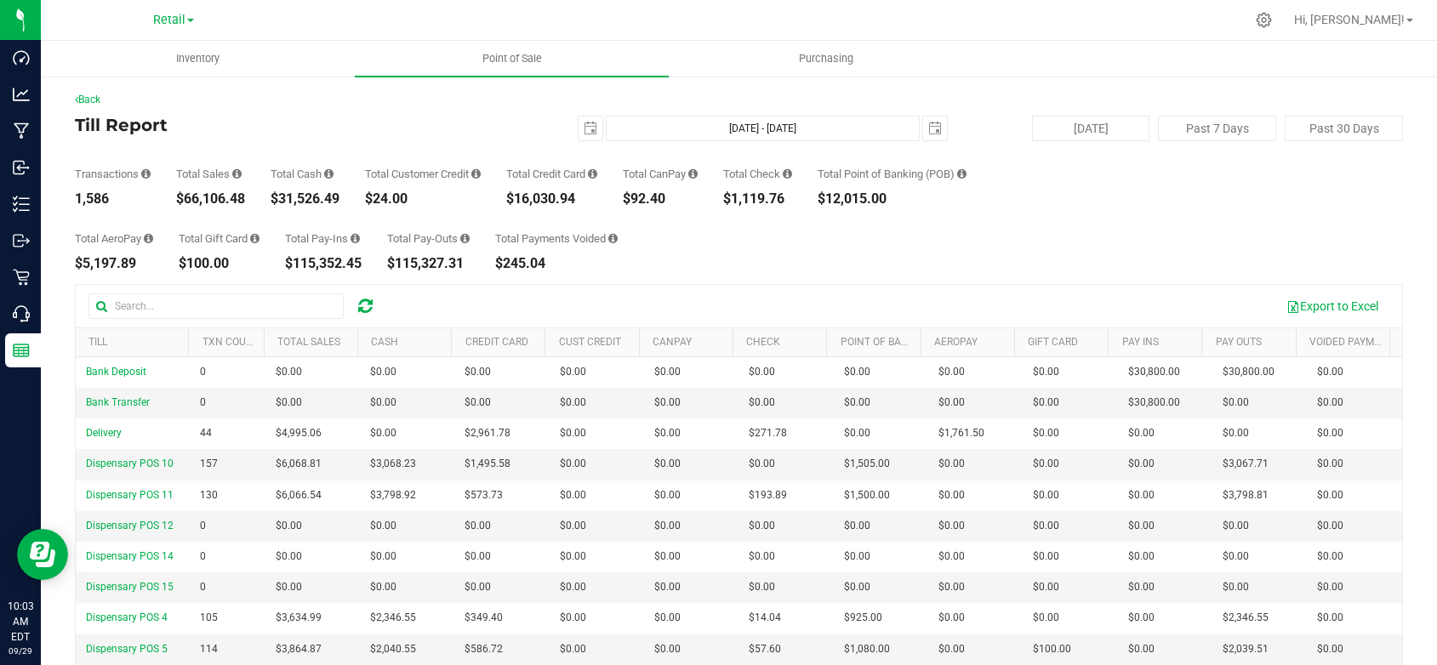
click at [733, 203] on div "Transactions 1,586 Total Sales $66,106.48 Total Cash $31,526.49 Total Customer …" at bounding box center [739, 173] width 1328 height 65
copy div "$1,119.76"
click at [916, 197] on div "$12,015.00" at bounding box center [892, 199] width 149 height 14
drag, startPoint x: 907, startPoint y: 200, endPoint x: 819, endPoint y: 209, distance: 89.0
click at [819, 209] on div "Back Till Report 2025-09-27 Sep 27, 2025 - Sep 27, 2025 2025-09-27 Today Past 7…" at bounding box center [739, 455] width 1328 height 726
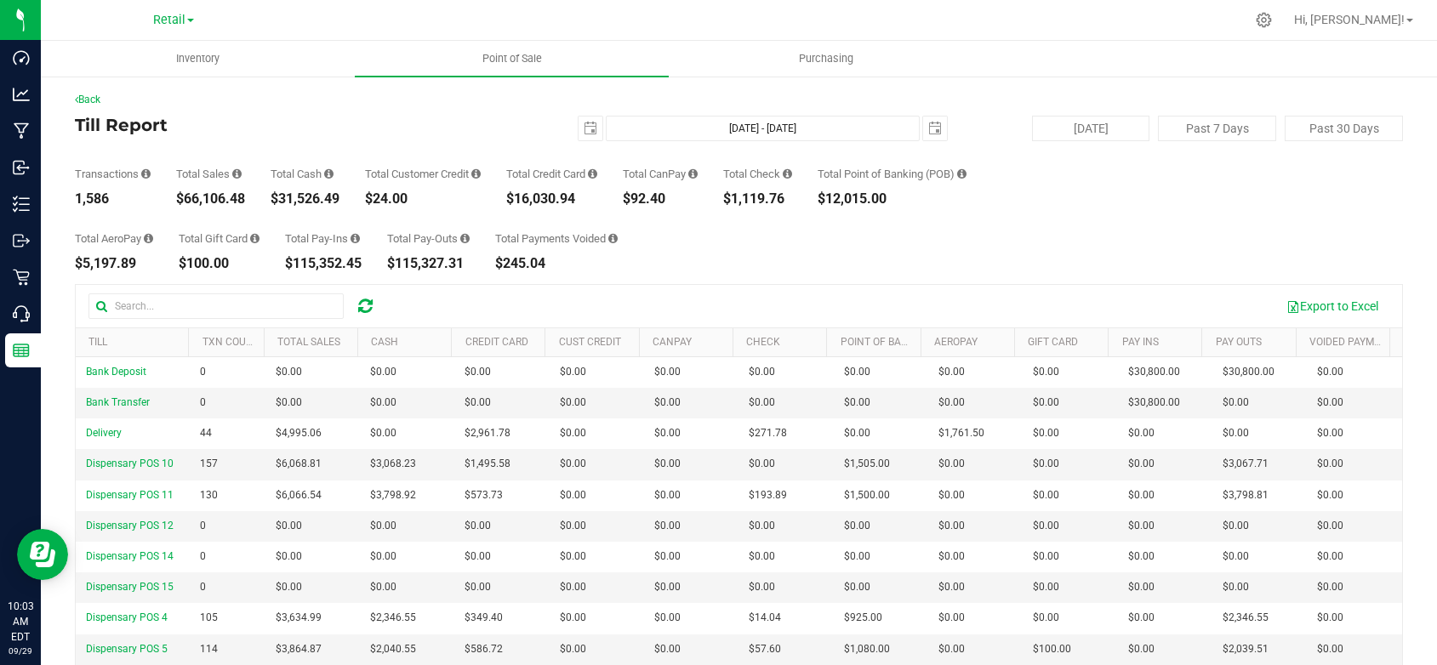
drag, startPoint x: 830, startPoint y: 202, endPoint x: 898, endPoint y: 197, distance: 68.2
click at [898, 197] on div "Transactions 1,586 Total Sales $66,106.48 Total Cash $31,526.49 Total Customer …" at bounding box center [739, 173] width 1328 height 65
copy div "$12,015.00"
click at [146, 267] on div "$5,197.89" at bounding box center [114, 264] width 78 height 14
drag, startPoint x: 139, startPoint y: 265, endPoint x: 73, endPoint y: 267, distance: 65.5
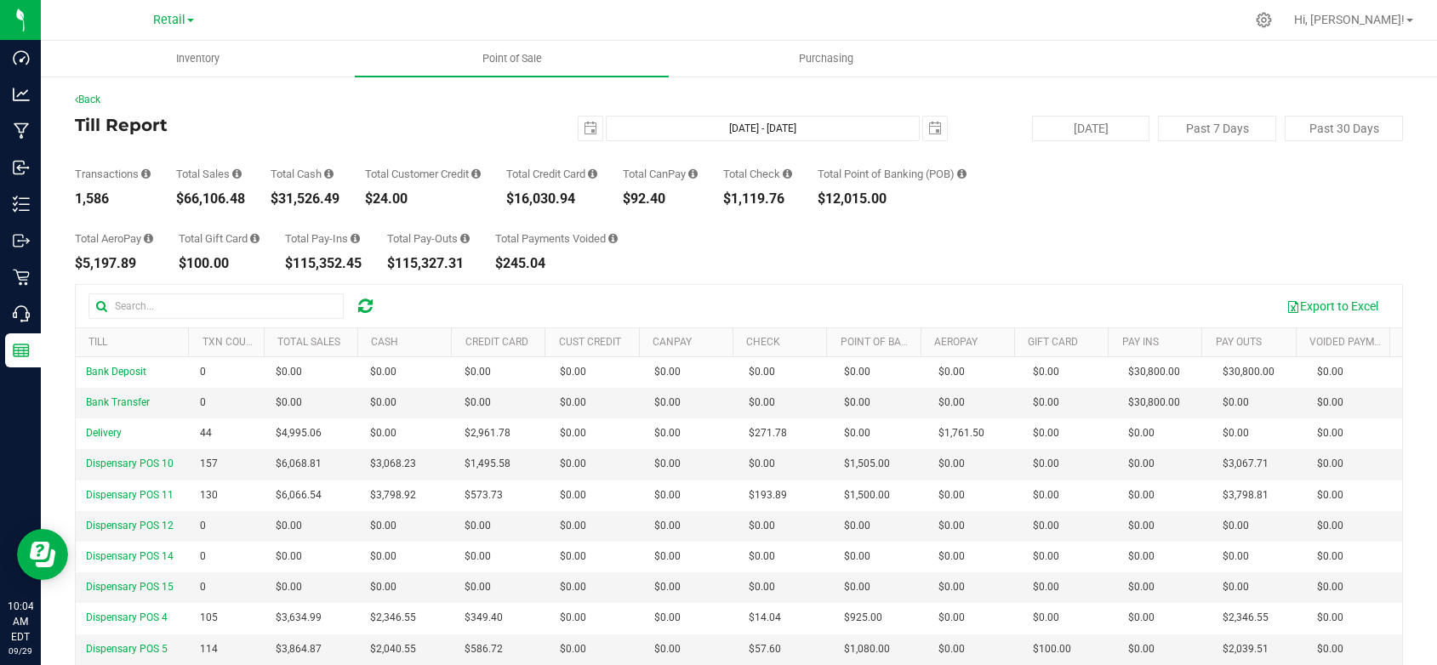
click at [73, 267] on div "Back Till Report 2025-09-27 Sep 27, 2025 - Sep 27, 2025 2025-09-27 Today Past 7…" at bounding box center [739, 455] width 1396 height 760
copy div "$5,197.89"
click at [930, 122] on span "select" at bounding box center [935, 129] width 14 height 14
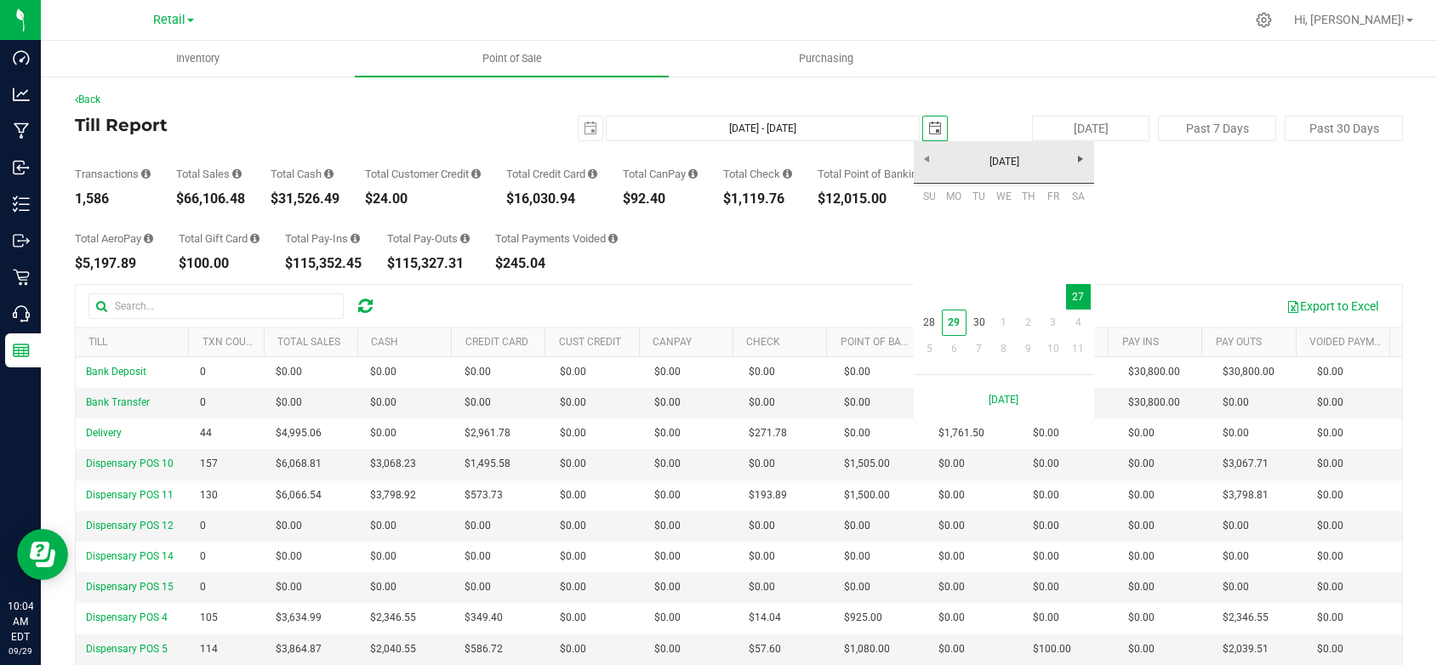
scroll to position [0, 43]
click at [927, 318] on link "28" at bounding box center [929, 323] width 25 height 26
type input "Sep 27, 2025 - Sep 28, 2025"
type input "2025-09-28"
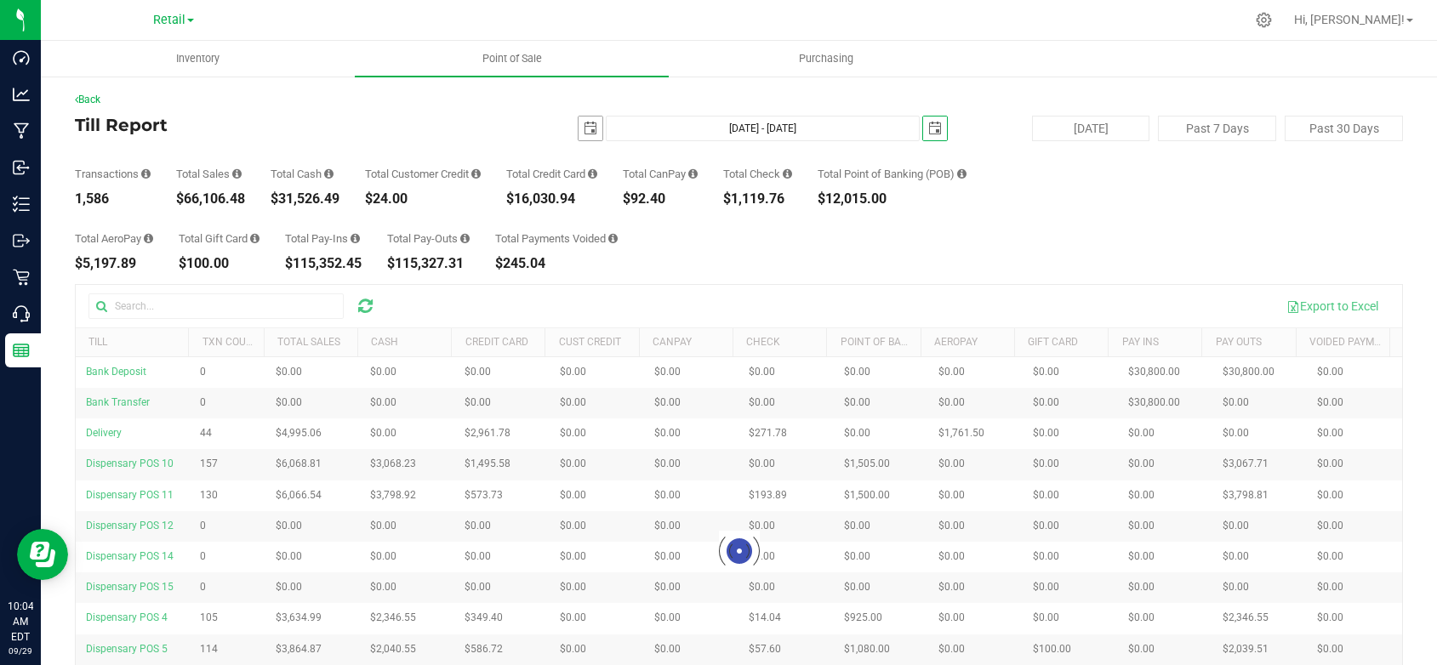
click at [584, 129] on span "select" at bounding box center [591, 129] width 14 height 14
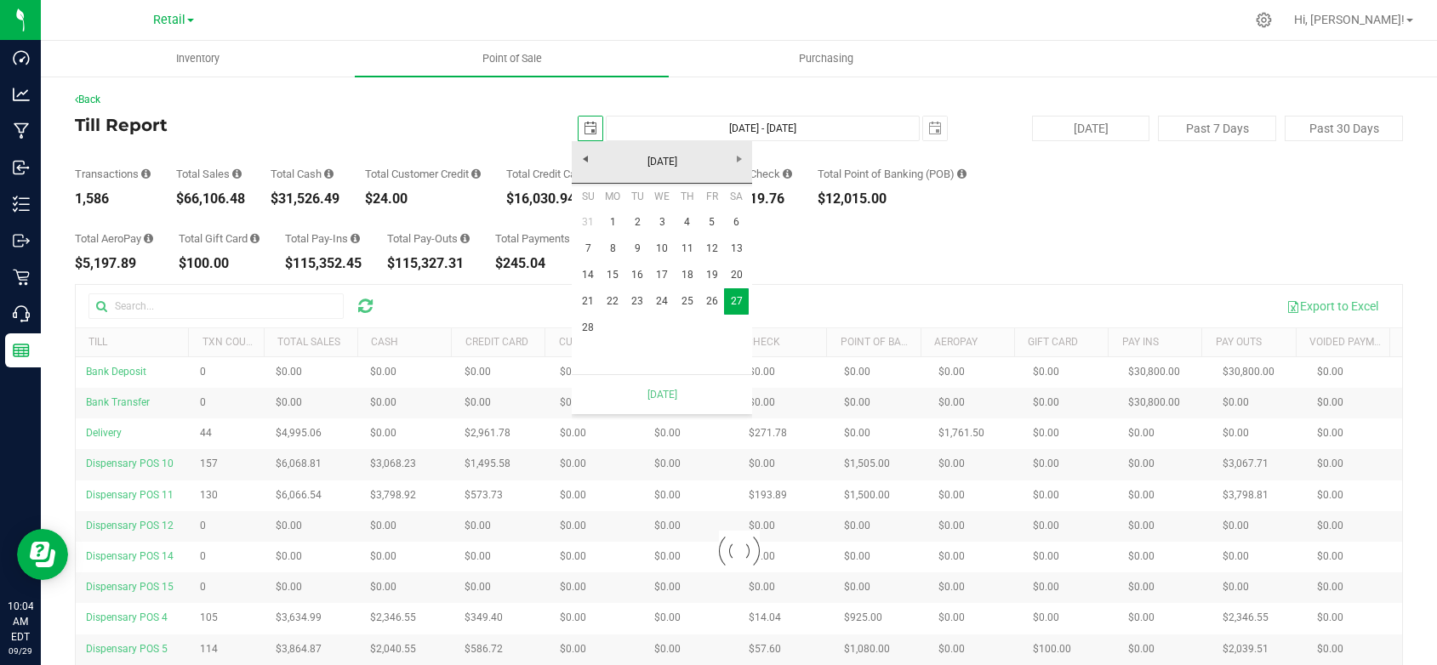
scroll to position [0, 43]
click at [592, 322] on link "28" at bounding box center [587, 328] width 25 height 26
type input "Sep 28, 2025 - Sep 28, 2025"
type input "2025-09-28"
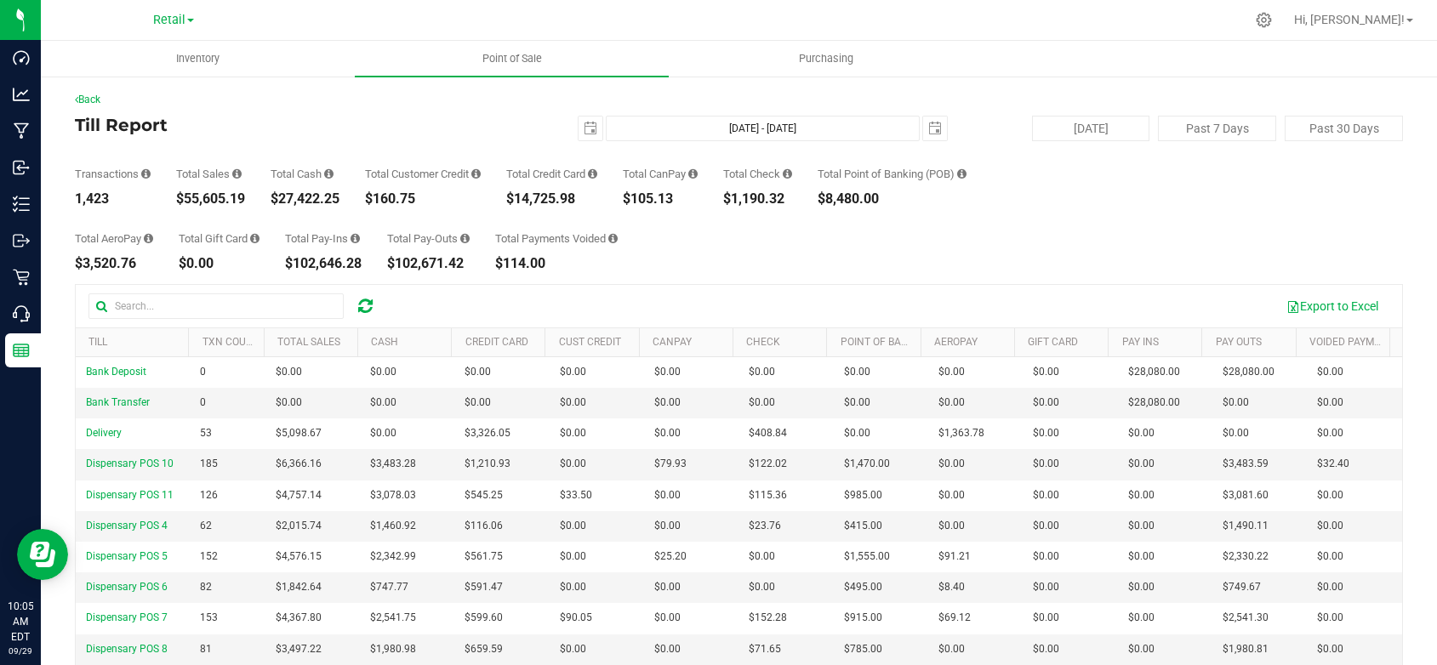
drag, startPoint x: 251, startPoint y: 203, endPoint x: 177, endPoint y: 205, distance: 74.1
click at [177, 205] on div "Transactions 1,423 Total Sales $55,605.19 Total Cash $27,422.25 Total Customer …" at bounding box center [739, 173] width 1328 height 65
copy div "$55,605.19"
drag, startPoint x: 587, startPoint y: 199, endPoint x: 514, endPoint y: 203, distance: 73.3
click at [514, 203] on div "$14,725.98" at bounding box center [551, 199] width 91 height 14
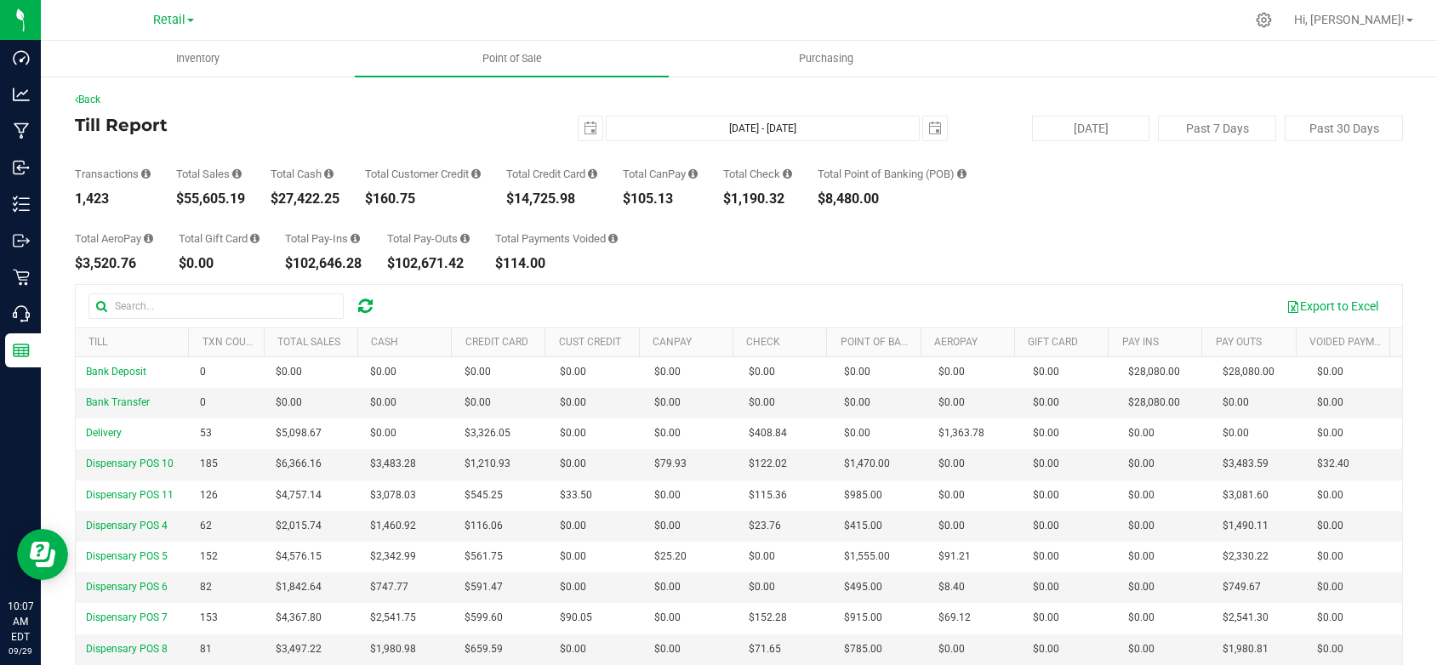
copy div "$14,725.98"
drag, startPoint x: 693, startPoint y: 203, endPoint x: 634, endPoint y: 200, distance: 58.8
click at [634, 200] on div "$105.13" at bounding box center [660, 199] width 75 height 14
copy div "$105.13"
drag, startPoint x: 798, startPoint y: 200, endPoint x: 728, endPoint y: 205, distance: 70.0
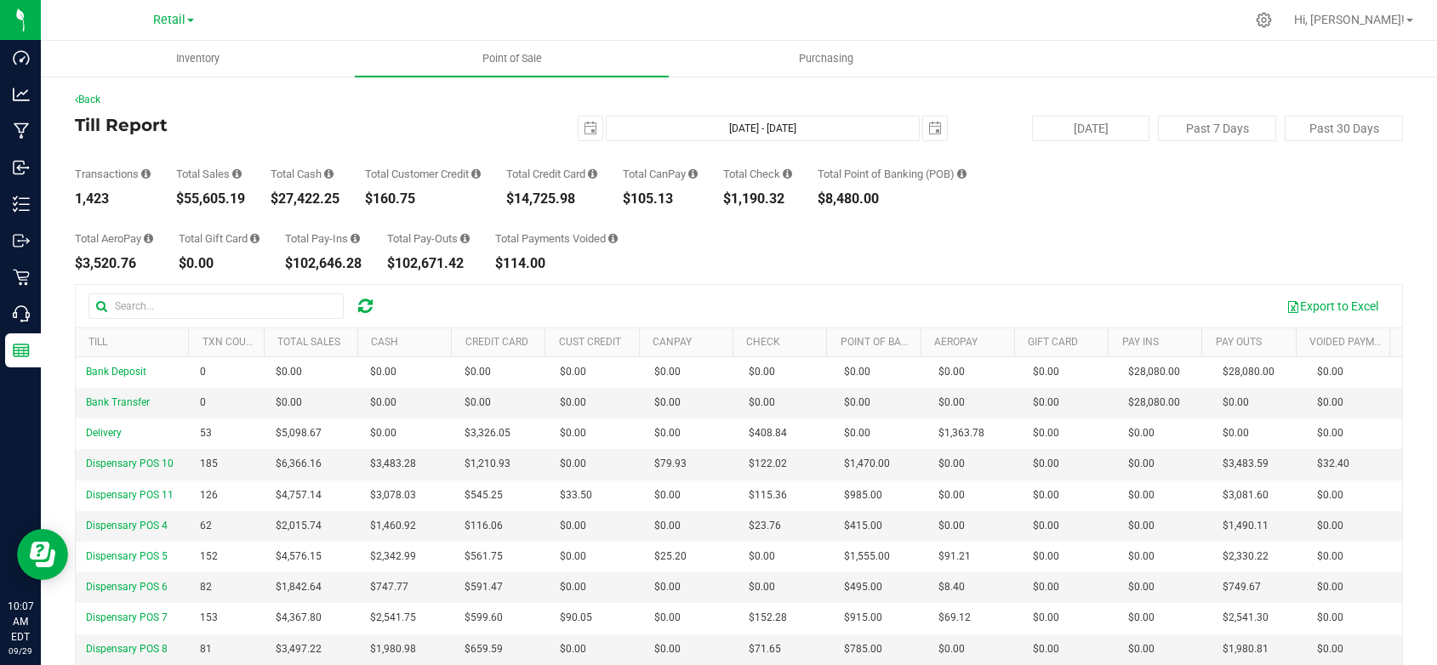
click at [728, 205] on div "Transactions 1,423 Total Sales $55,605.19 Total Cash $27,422.25 Total Customer …" at bounding box center [739, 173] width 1328 height 65
copy div "$1,190.32"
click at [896, 201] on div "$8,480.00" at bounding box center [892, 199] width 149 height 14
drag, startPoint x: 896, startPoint y: 201, endPoint x: 833, endPoint y: 202, distance: 63.0
click at [833, 202] on div "$8,480.00" at bounding box center [892, 199] width 149 height 14
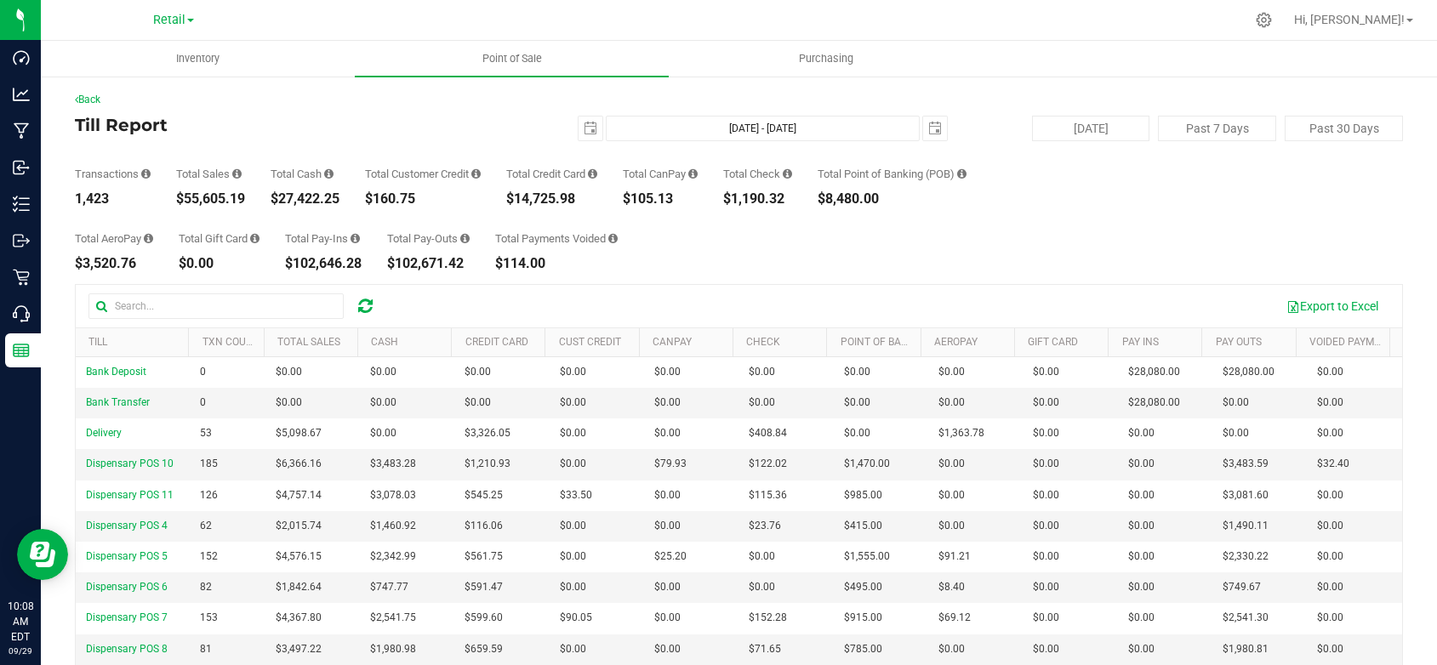
drag, startPoint x: 142, startPoint y: 269, endPoint x: 73, endPoint y: 269, distance: 68.9
click at [73, 269] on div "Back Till Report 2025-09-28 Sep 28, 2025 - Sep 28, 2025 2025-09-28 Today Past 7…" at bounding box center [739, 455] width 1396 height 760
click at [511, 59] on span "Point of Sale" at bounding box center [512, 58] width 106 height 15
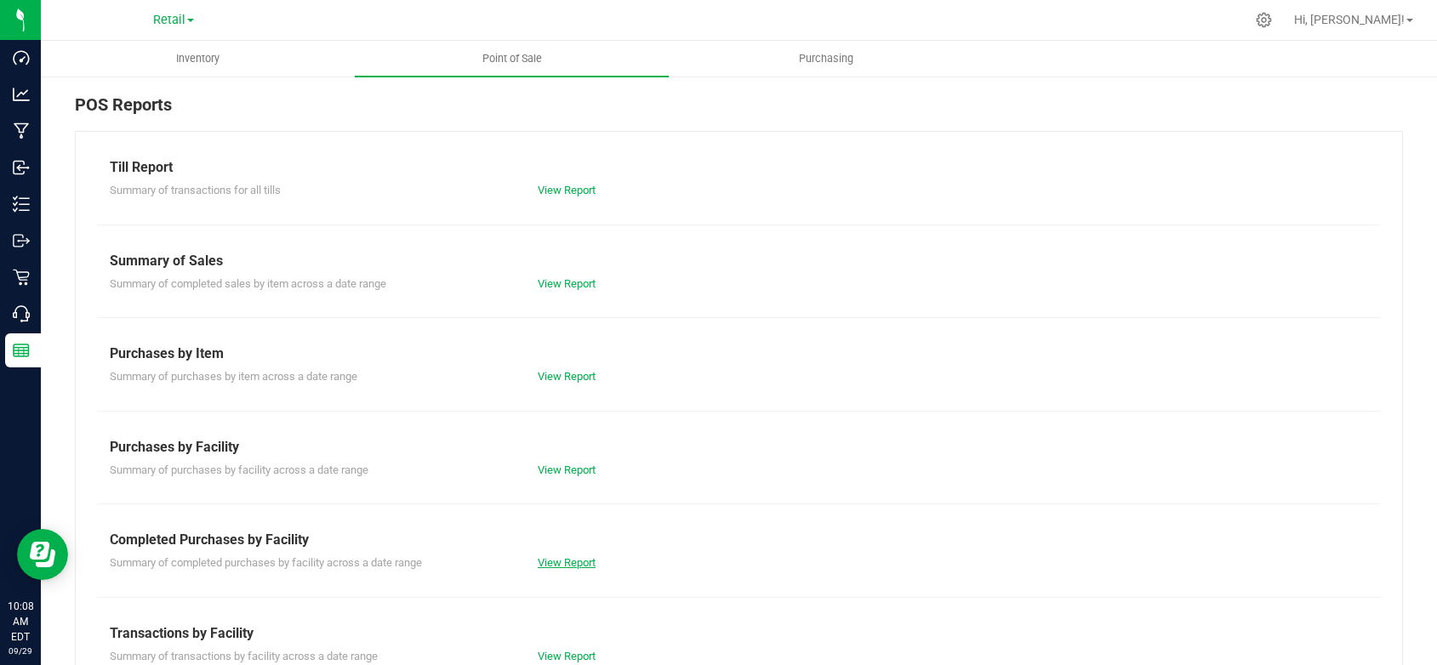
click at [552, 559] on link "View Report" at bounding box center [567, 562] width 58 height 13
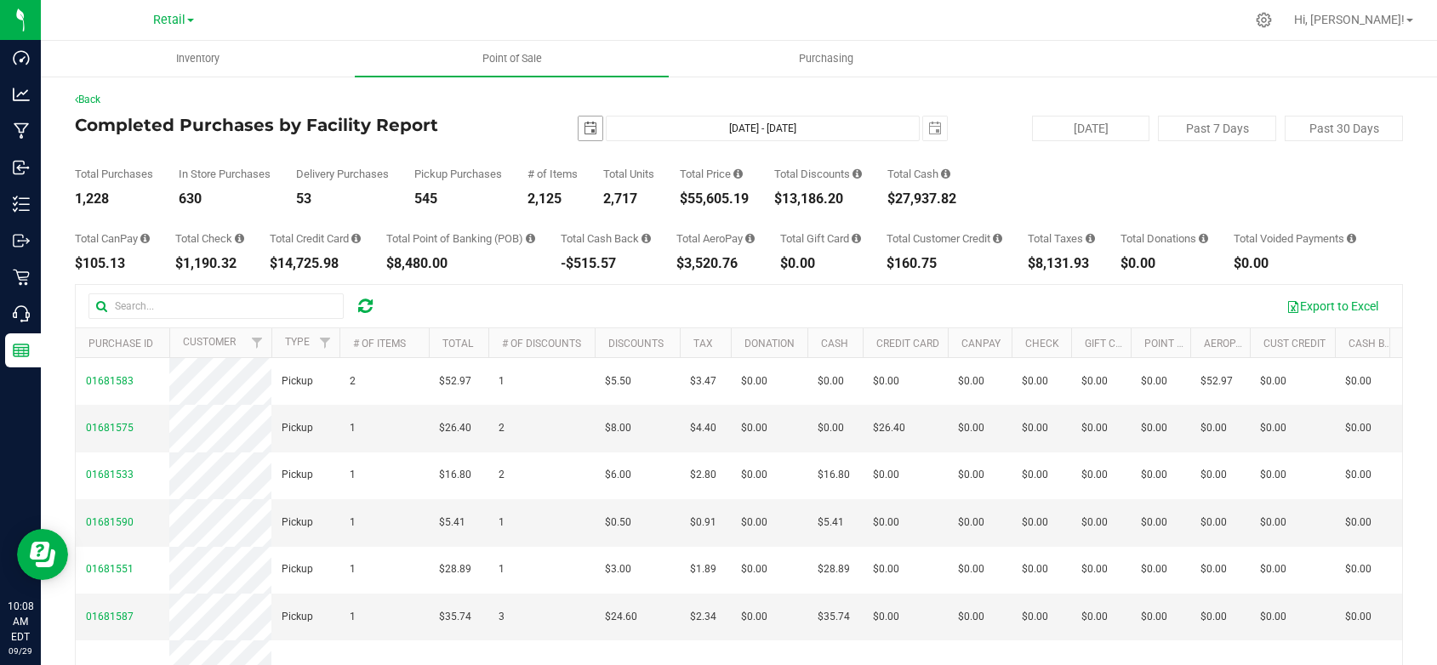
click at [584, 134] on span "select" at bounding box center [591, 129] width 14 height 14
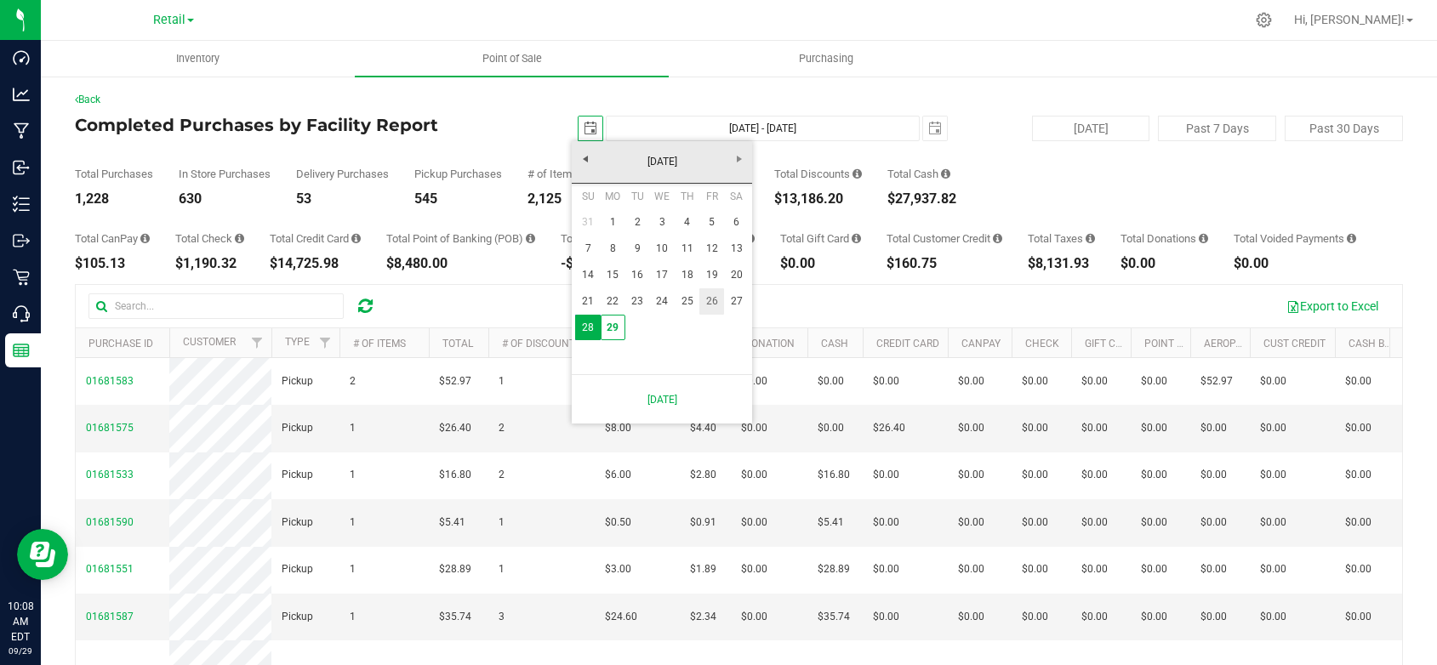
click at [704, 300] on link "26" at bounding box center [711, 301] width 25 height 26
type input "2025-09-26"
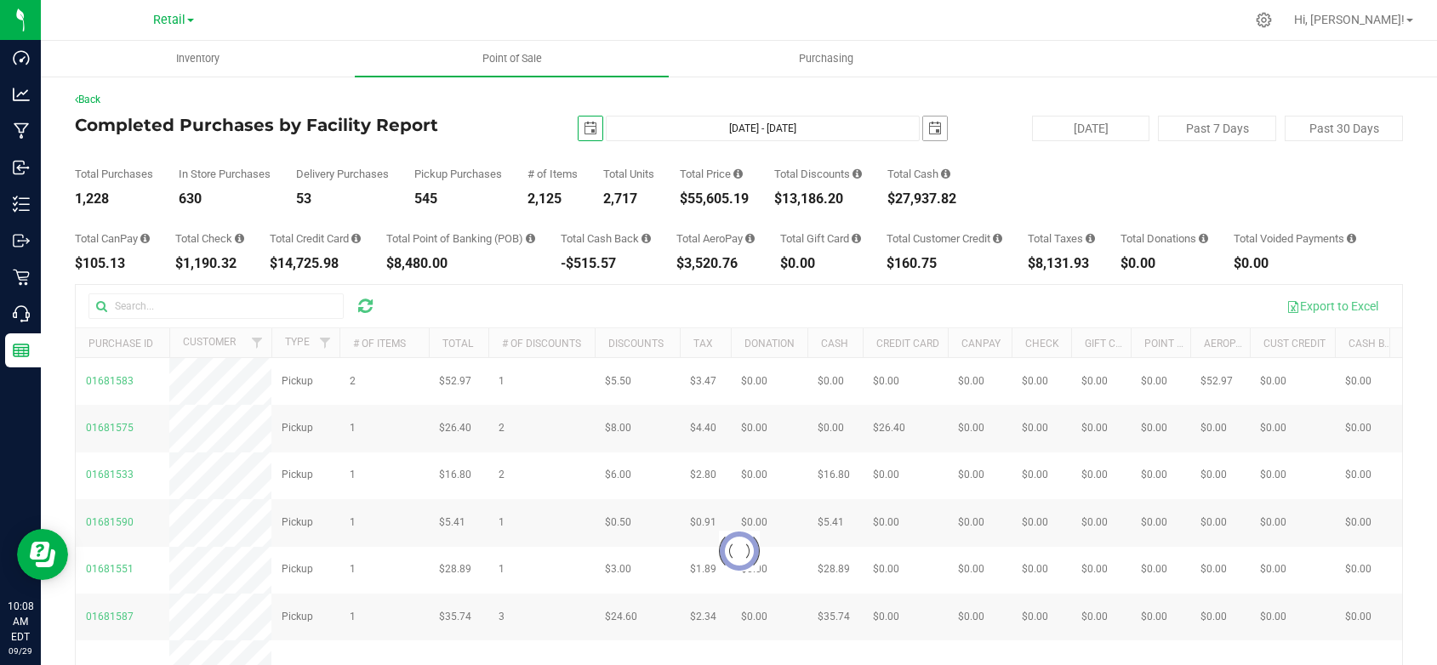
click at [928, 132] on span "select" at bounding box center [935, 129] width 14 height 14
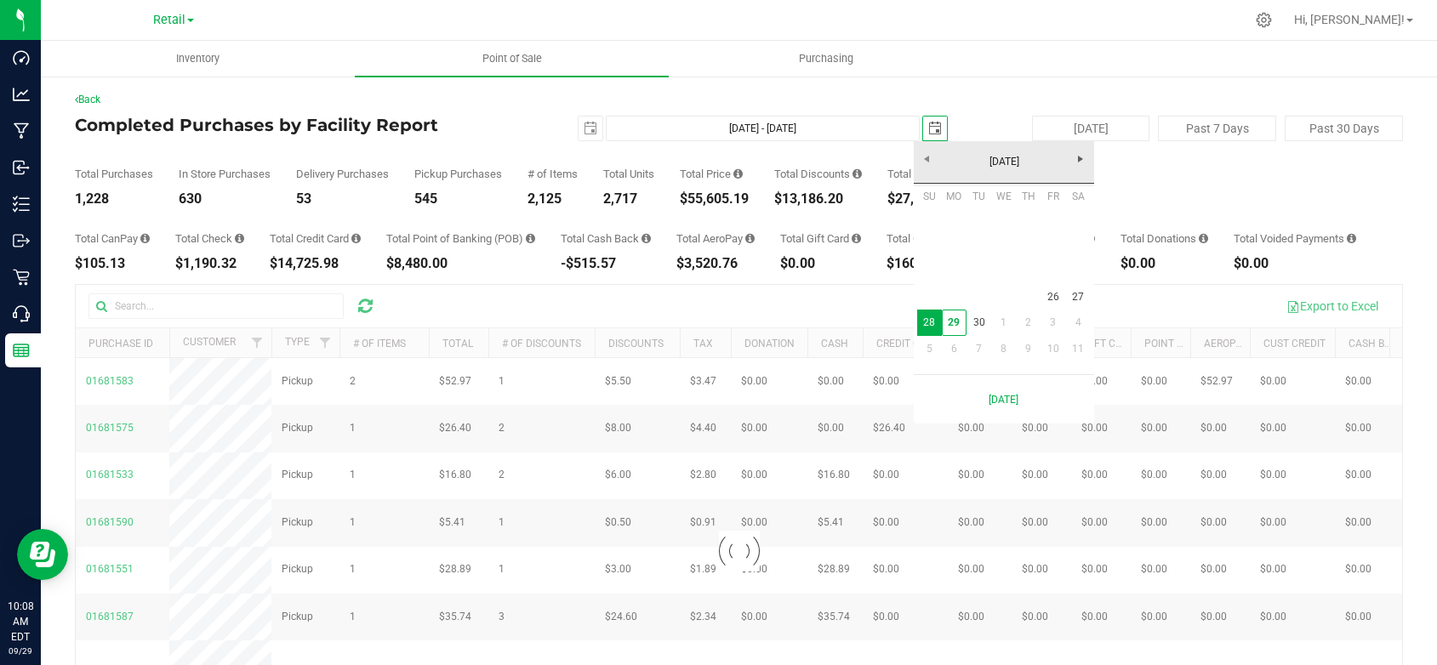
scroll to position [0, 43]
click at [1047, 295] on link "26" at bounding box center [1053, 297] width 25 height 26
type input "Sep 26, 2025 - Sep 26, 2025"
type input "2025-09-26"
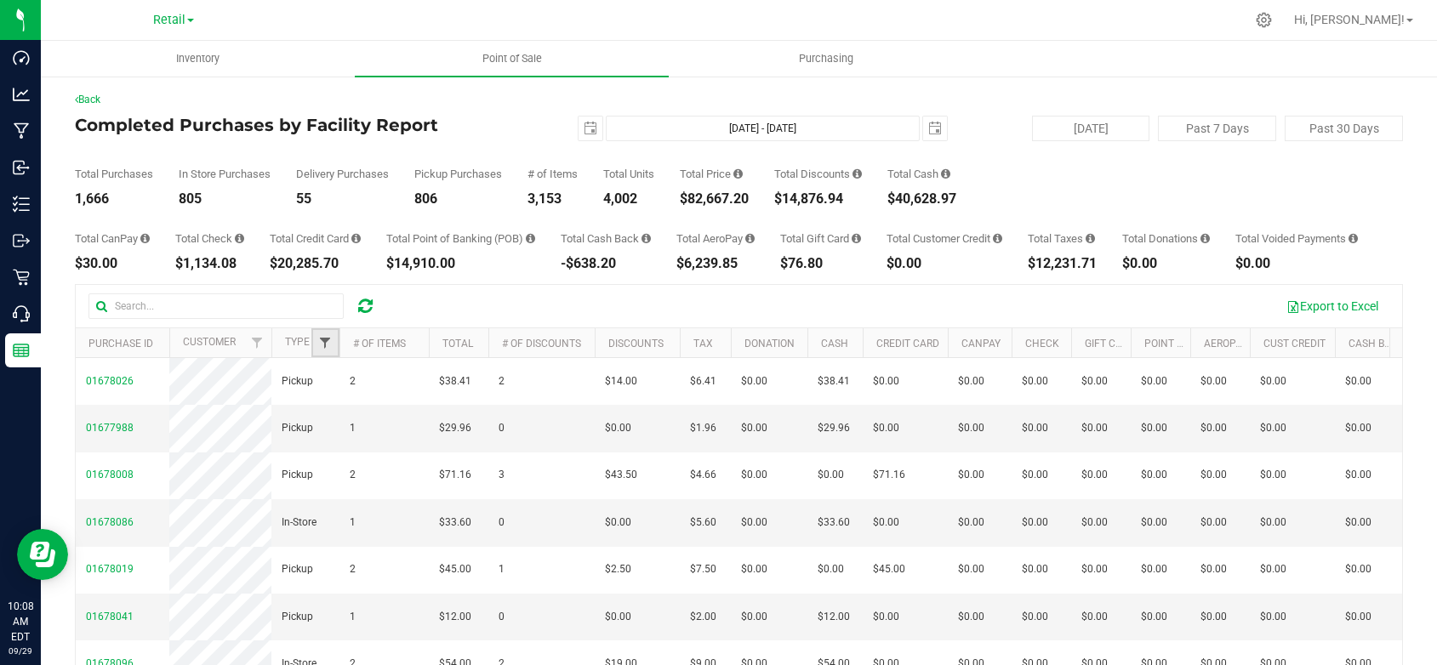
click at [320, 350] on span "Filter" at bounding box center [325, 343] width 14 height 14
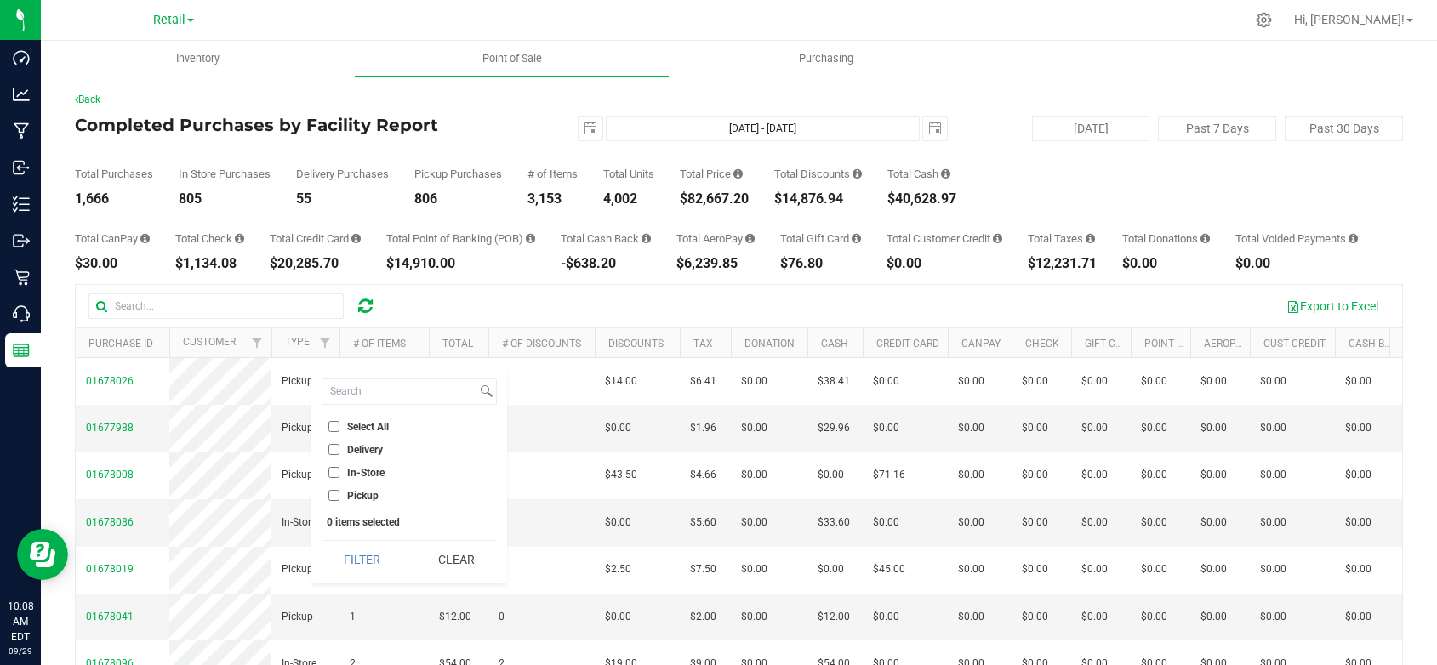
click at [329, 448] on input "Delivery" at bounding box center [333, 449] width 11 height 11
checkbox input "true"
click at [361, 554] on button "Filter" at bounding box center [363, 559] width 82 height 37
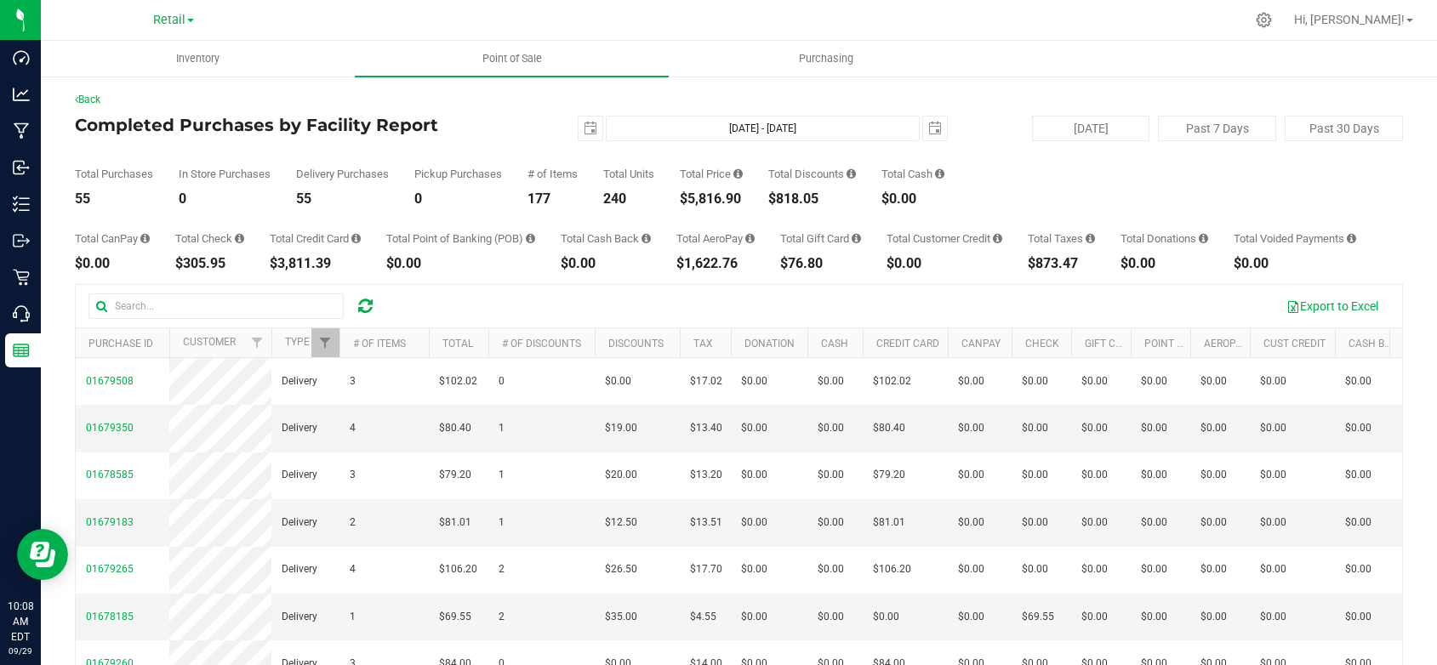
drag, startPoint x: 748, startPoint y: 198, endPoint x: 681, endPoint y: 200, distance: 67.2
click at [681, 200] on div "Total Purchases 55 In Store Purchases 0 Delivery Purchases 55 Pickup Purchases …" at bounding box center [739, 173] width 1328 height 65
drag, startPoint x: 931, startPoint y: 127, endPoint x: 923, endPoint y: 157, distance: 31.6
click at [931, 127] on span "select" at bounding box center [935, 129] width 14 height 14
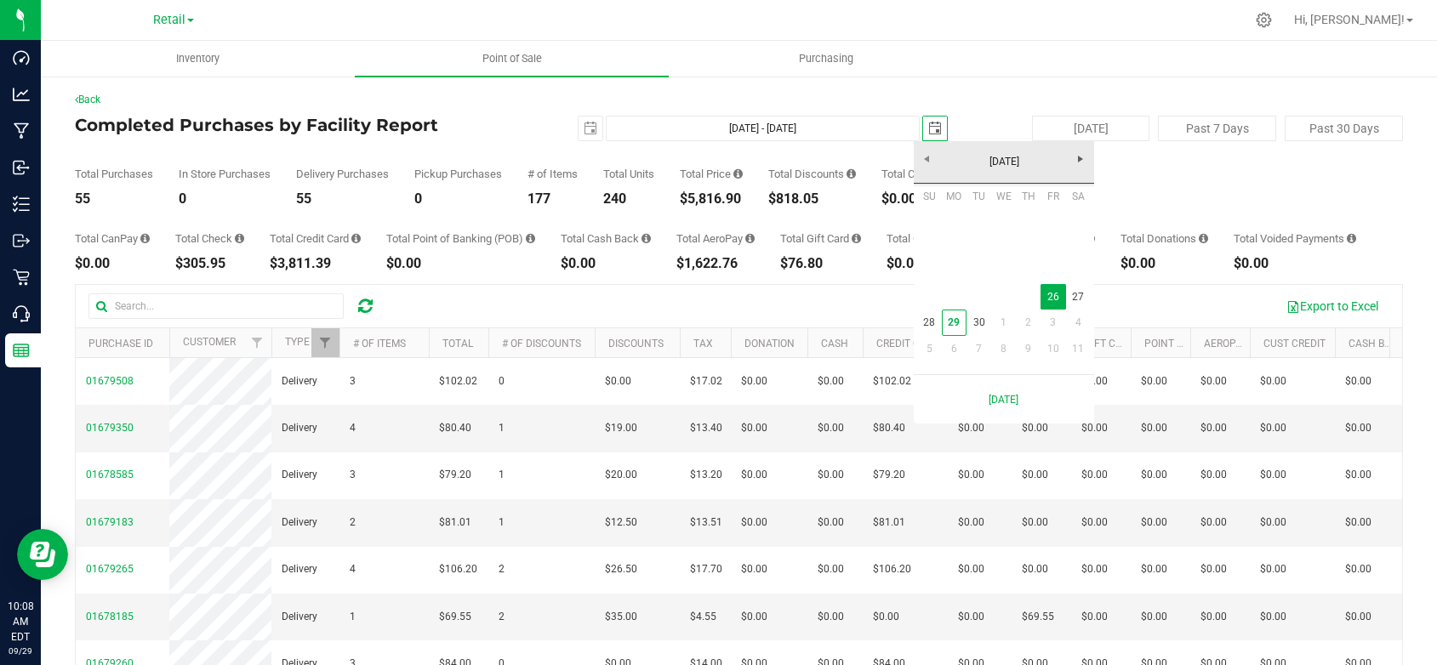
scroll to position [0, 43]
click at [1077, 292] on link "27" at bounding box center [1078, 297] width 25 height 26
type input "Sep 26, 2025 - Sep 27, 2025"
type input "2025-09-27"
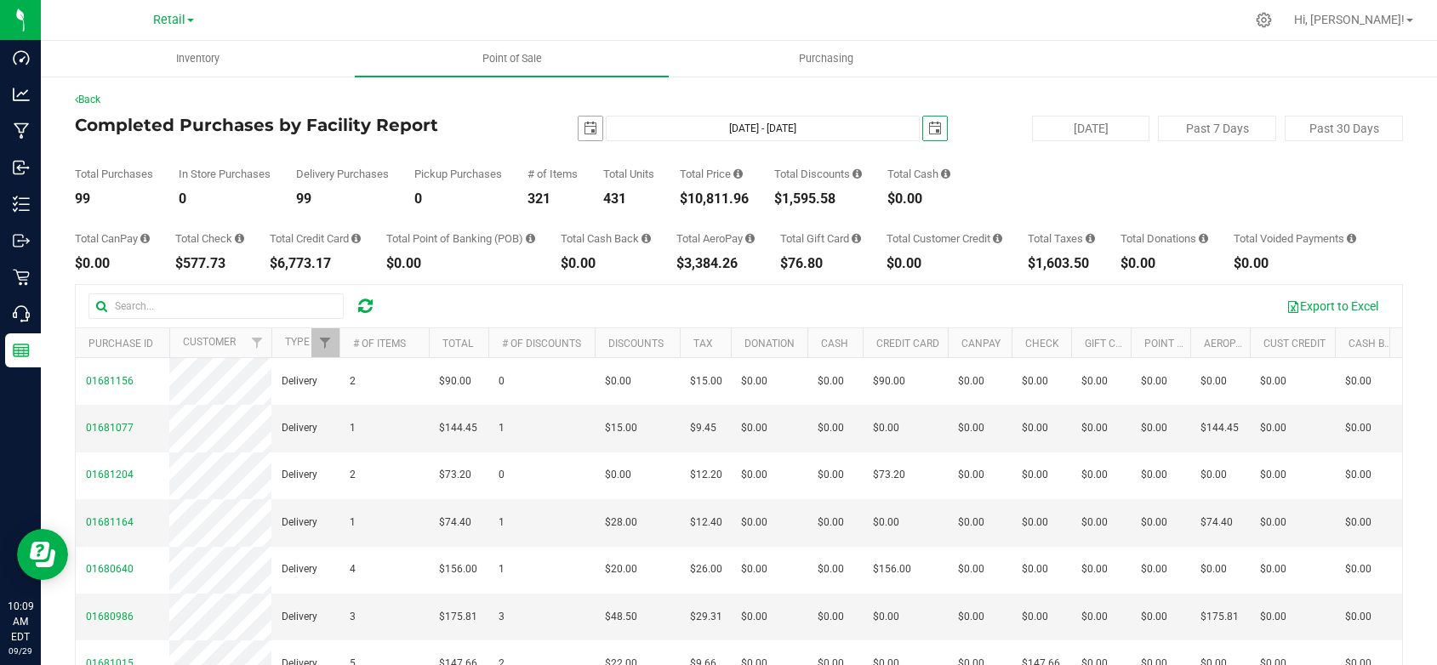
click at [584, 128] on span "select" at bounding box center [591, 129] width 14 height 14
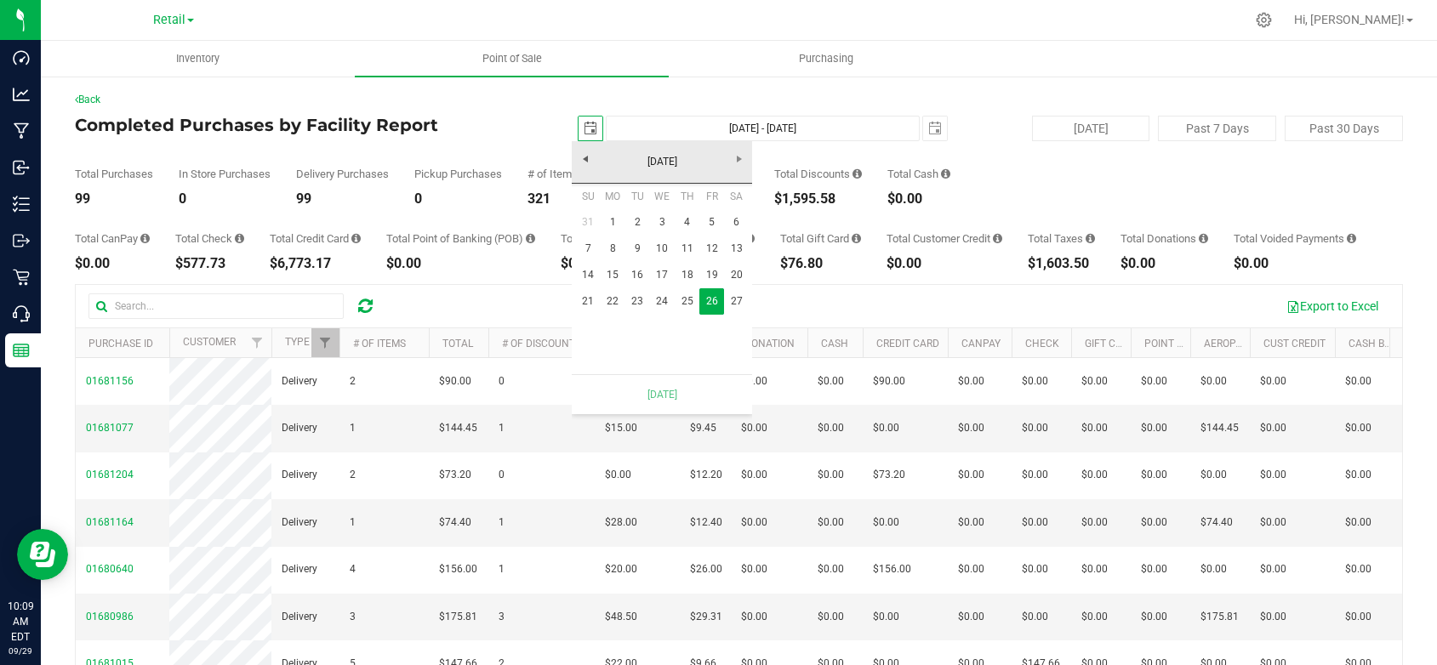
scroll to position [0, 43]
click at [729, 304] on link "27" at bounding box center [736, 301] width 25 height 26
type input "Sep 27, 2025 - Sep 27, 2025"
type input "2025-09-27"
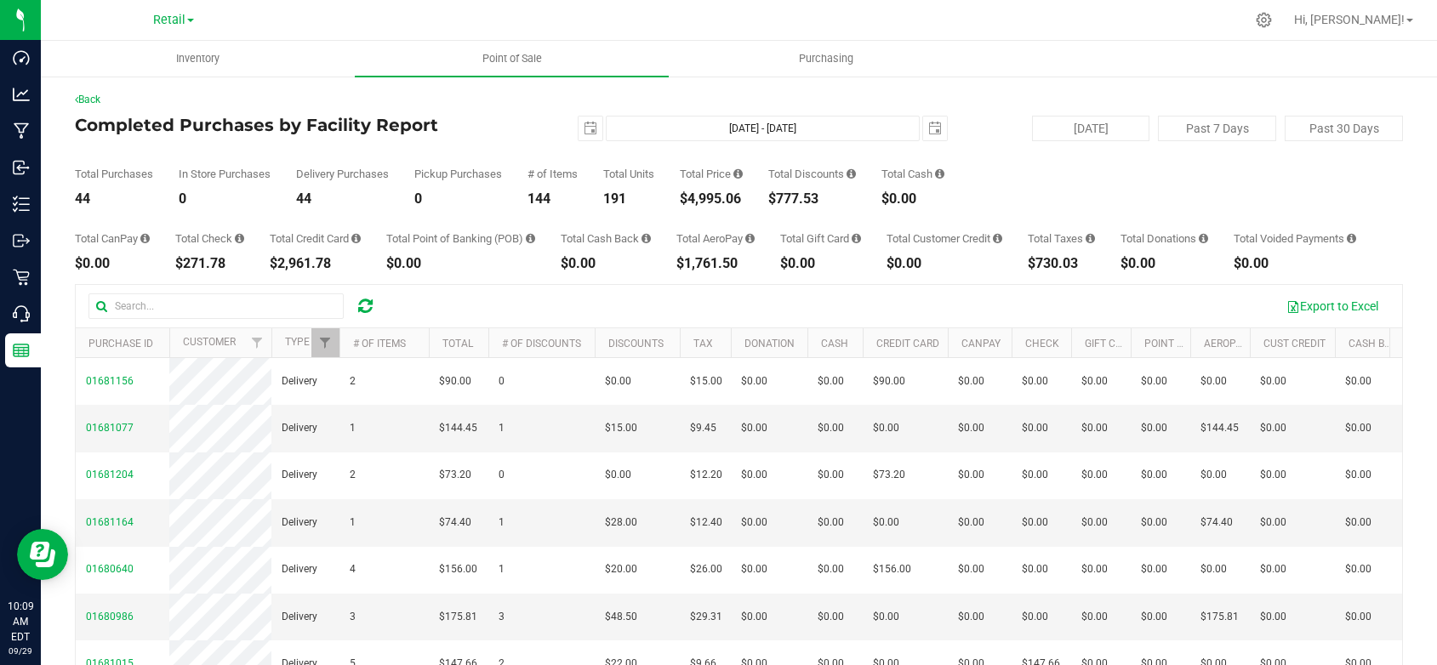
drag, startPoint x: 751, startPoint y: 197, endPoint x: 677, endPoint y: 195, distance: 74.1
click at [677, 195] on div "Total Purchases 44 In Store Purchases 0 Delivery Purchases 44 Pickup Purchases …" at bounding box center [739, 173] width 1328 height 65
click at [929, 123] on span "select" at bounding box center [935, 129] width 14 height 14
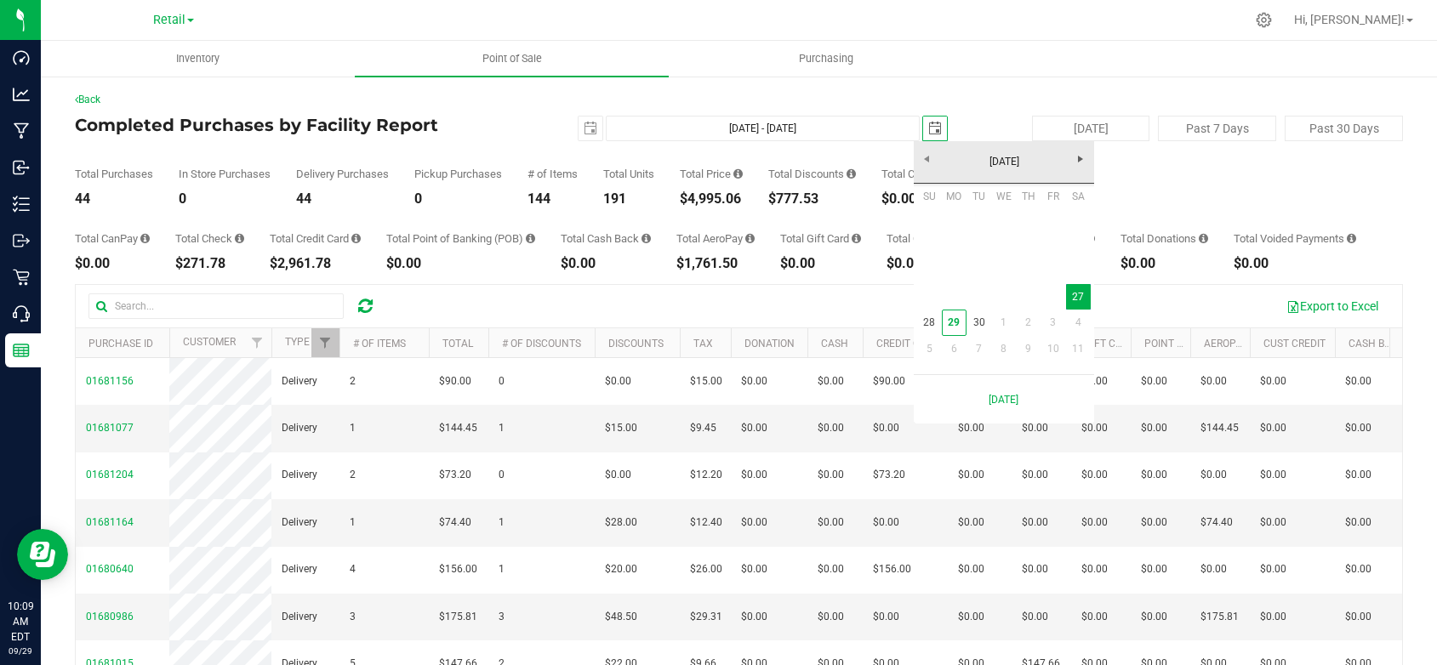
scroll to position [0, 43]
click at [931, 327] on link "28" at bounding box center [929, 323] width 25 height 26
type input "Sep 27, 2025 - Sep 28, 2025"
type input "2025-09-28"
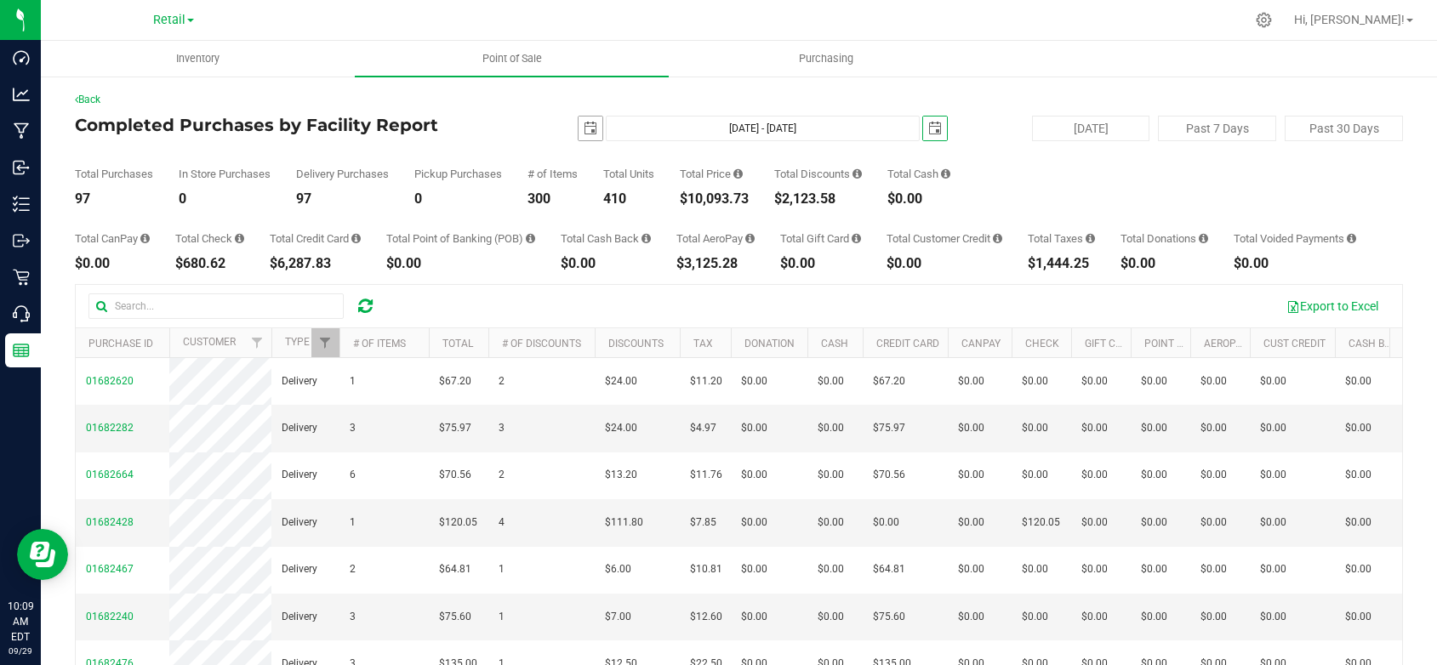
click at [588, 123] on span "select" at bounding box center [591, 129] width 14 height 14
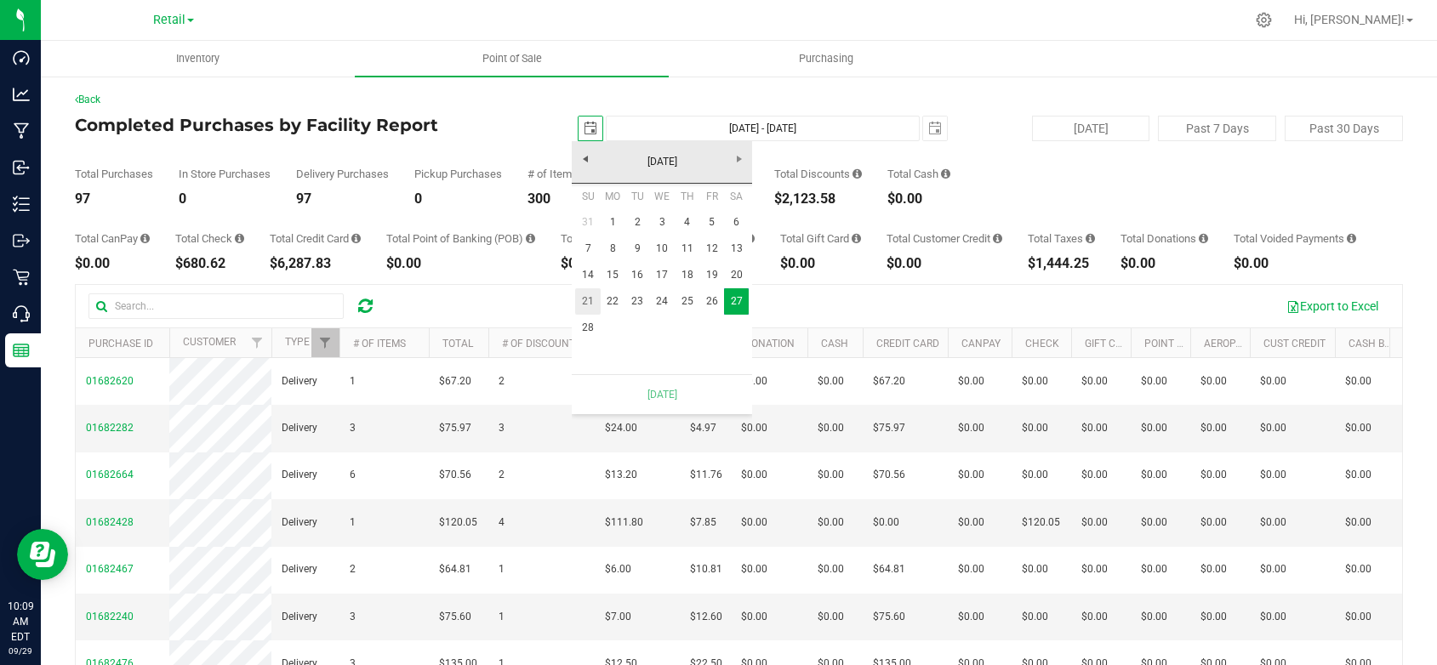
scroll to position [0, 43]
click at [585, 320] on link "28" at bounding box center [587, 328] width 25 height 26
type input "Sep 28, 2025 - Sep 28, 2025"
type input "2025-09-28"
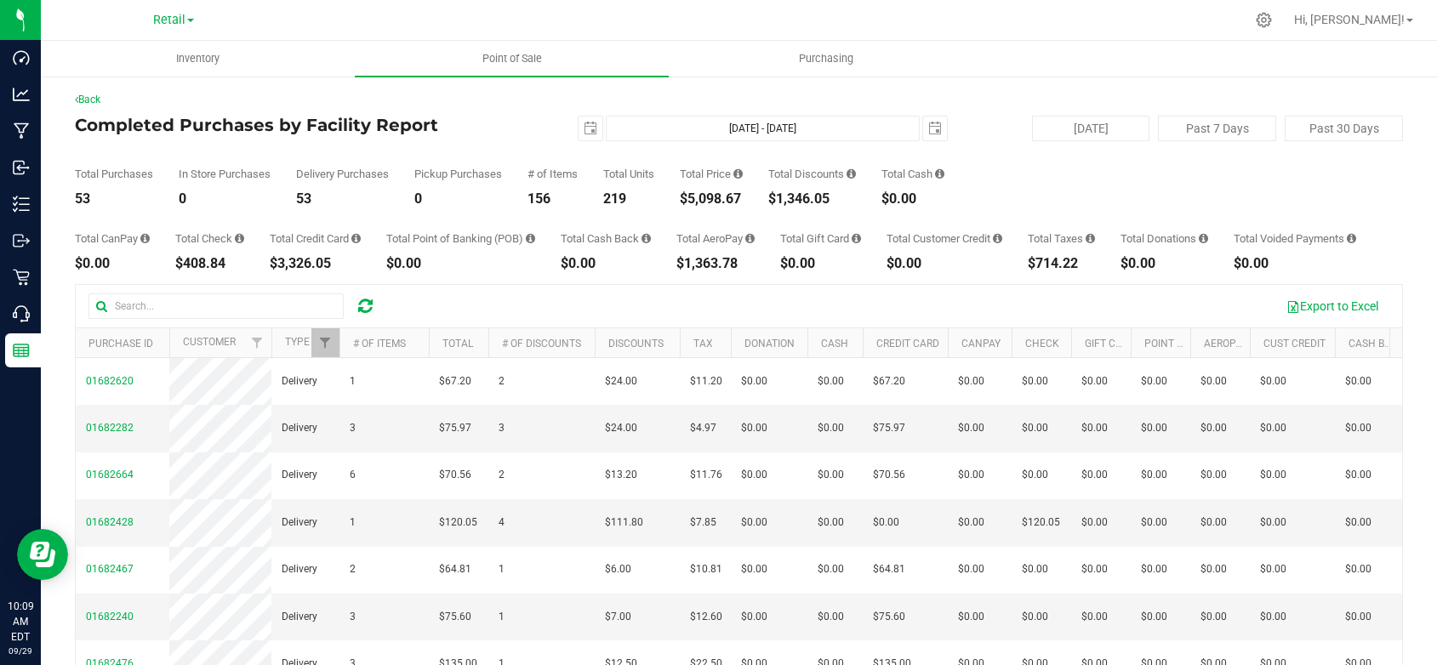
drag, startPoint x: 748, startPoint y: 197, endPoint x: 683, endPoint y: 194, distance: 64.8
click at [683, 194] on div "Total Purchases 53 In Store Purchases 0 Delivery Purchases 53 Pickup Purchases …" at bounding box center [739, 173] width 1328 height 65
click at [1332, 317] on button "Export to Excel" at bounding box center [1332, 306] width 114 height 29
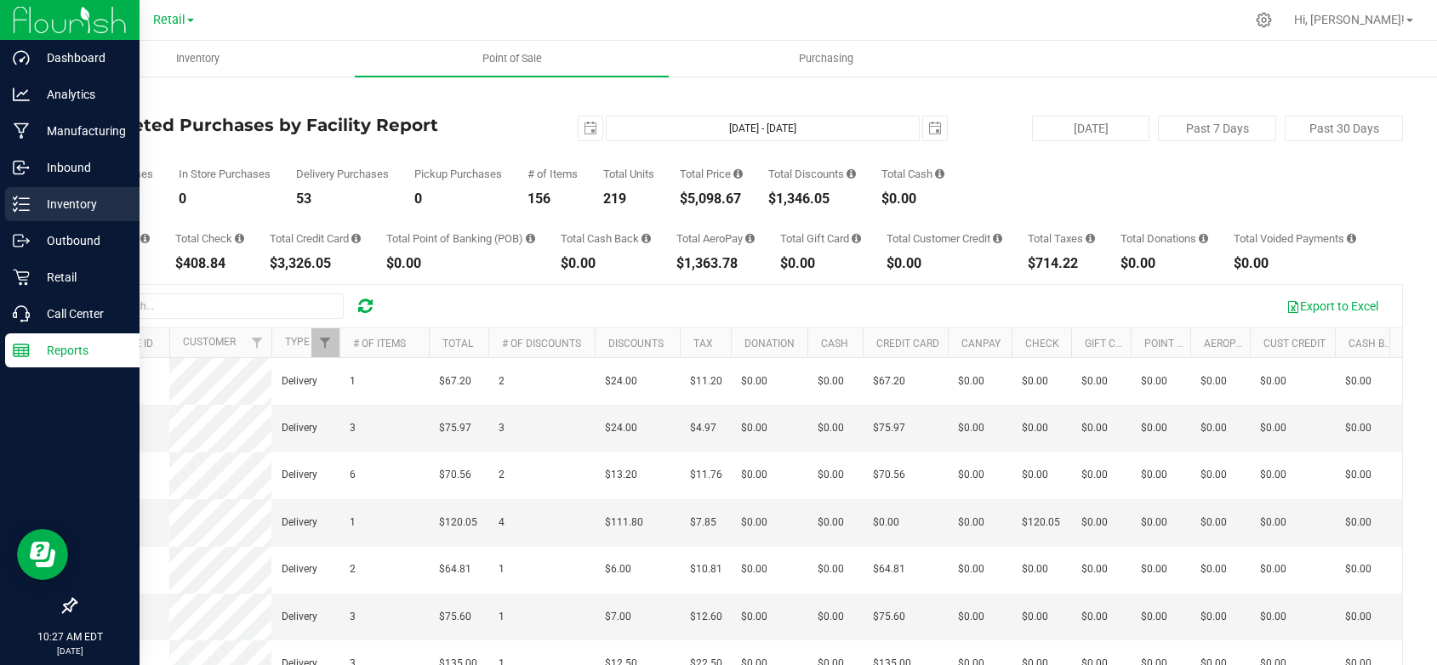
click at [73, 199] on p "Inventory" at bounding box center [81, 204] width 102 height 20
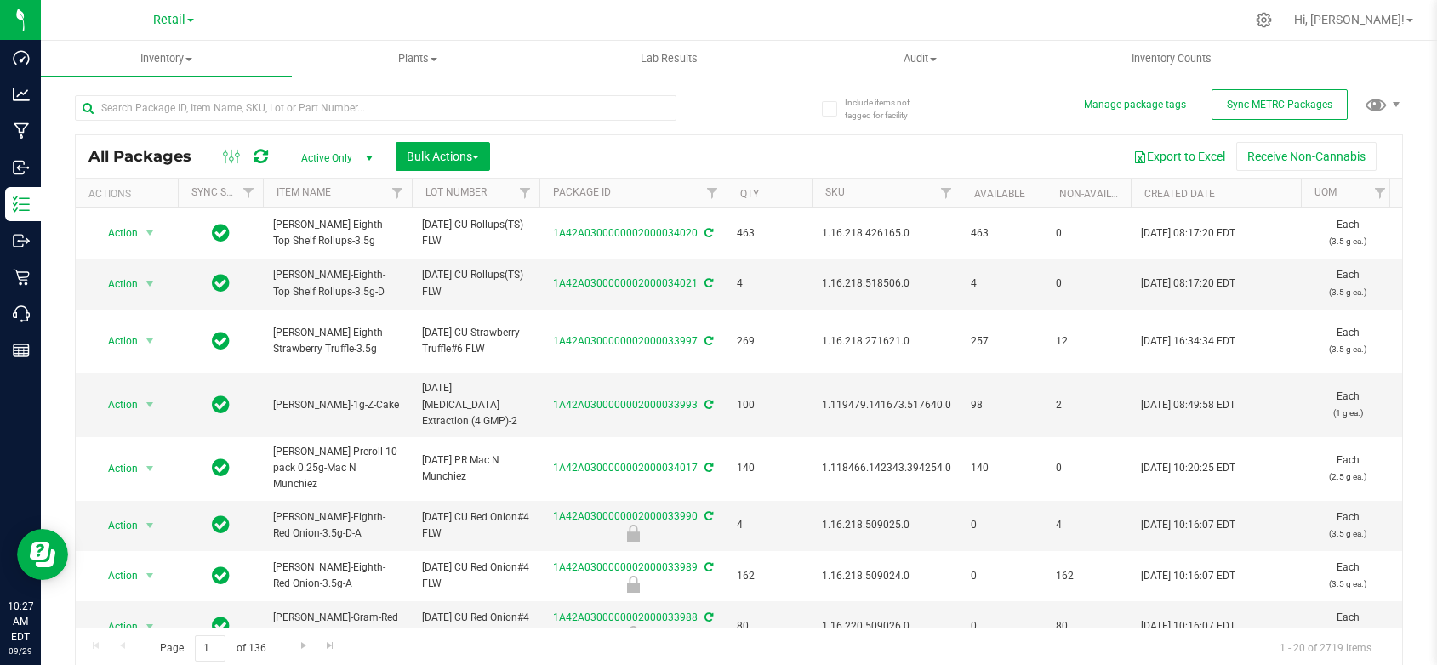
click at [1172, 157] on button "Export to Excel" at bounding box center [1179, 156] width 114 height 29
click at [189, 18] on link "Retail" at bounding box center [173, 19] width 41 height 16
click at [117, 57] on link "Cultivation" at bounding box center [173, 60] width 248 height 23
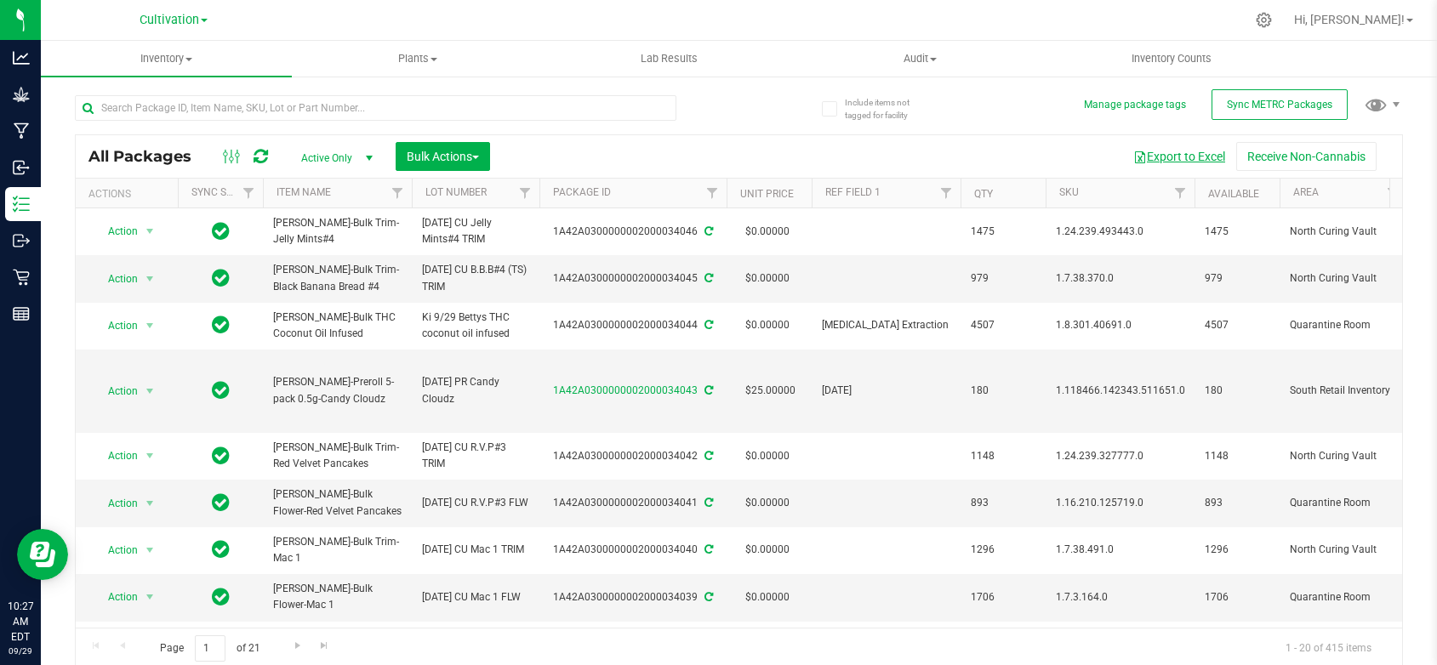
click at [1158, 156] on button "Export to Excel" at bounding box center [1179, 156] width 114 height 29
click at [151, 103] on input "text" at bounding box center [376, 108] width 602 height 26
type input "33151"
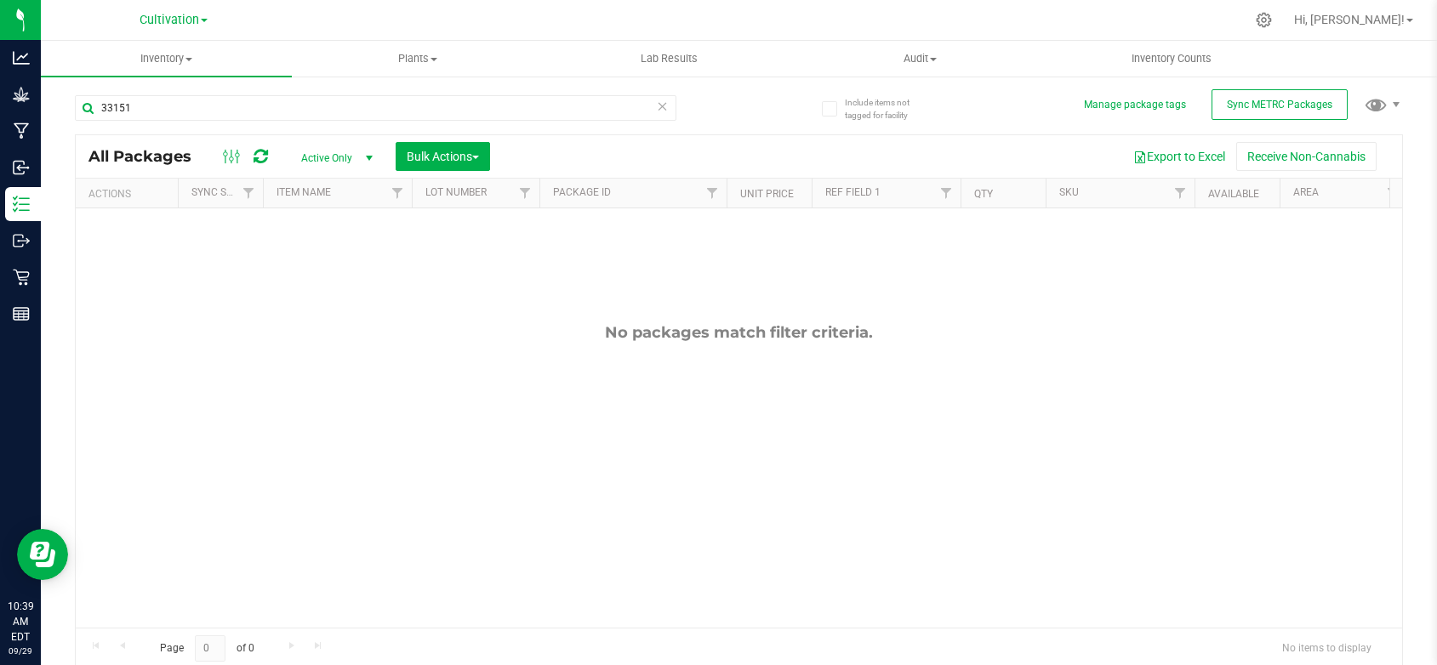
click at [203, 22] on span at bounding box center [204, 20] width 7 height 3
click at [70, 97] on link "Retail" at bounding box center [173, 105] width 248 height 23
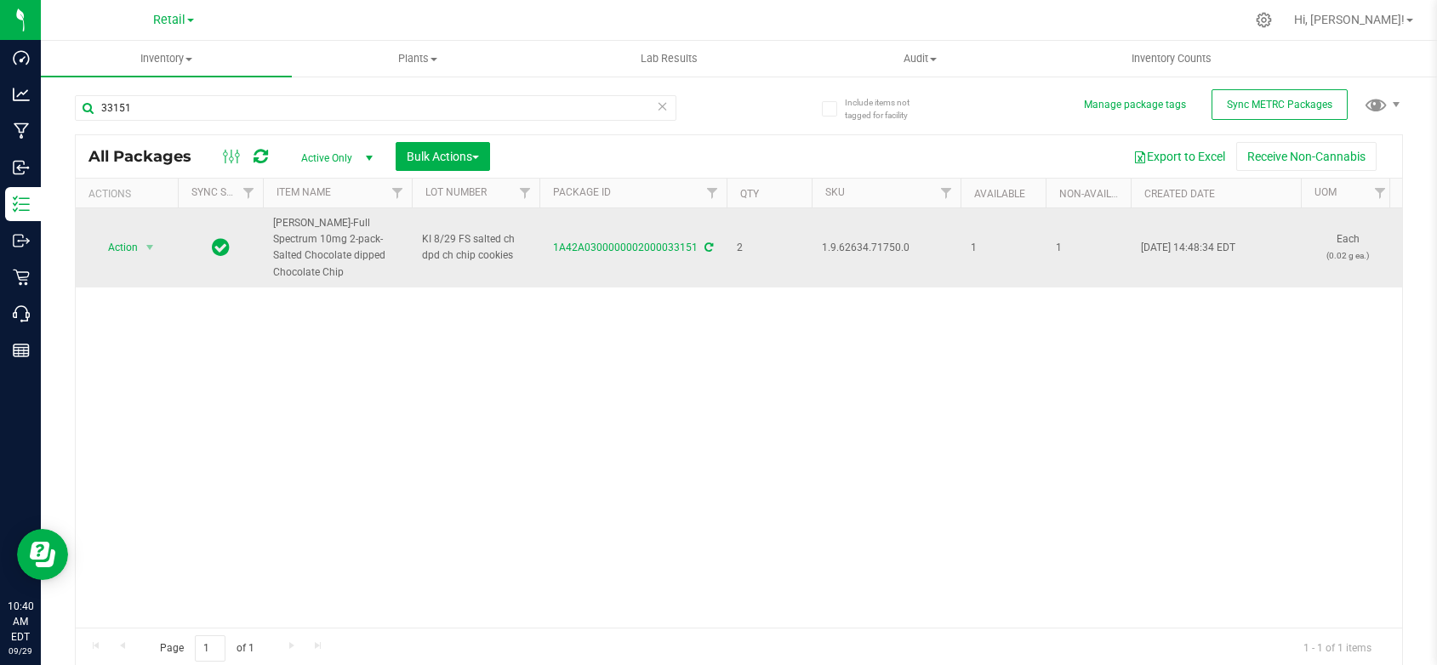
drag, startPoint x: 379, startPoint y: 254, endPoint x: 274, endPoint y: 231, distance: 107.2
click at [274, 231] on span "Slater-Full Spectrum 10mg 2-pack-Salted Chocolate dipped Chocolate Chip" at bounding box center [337, 248] width 128 height 66
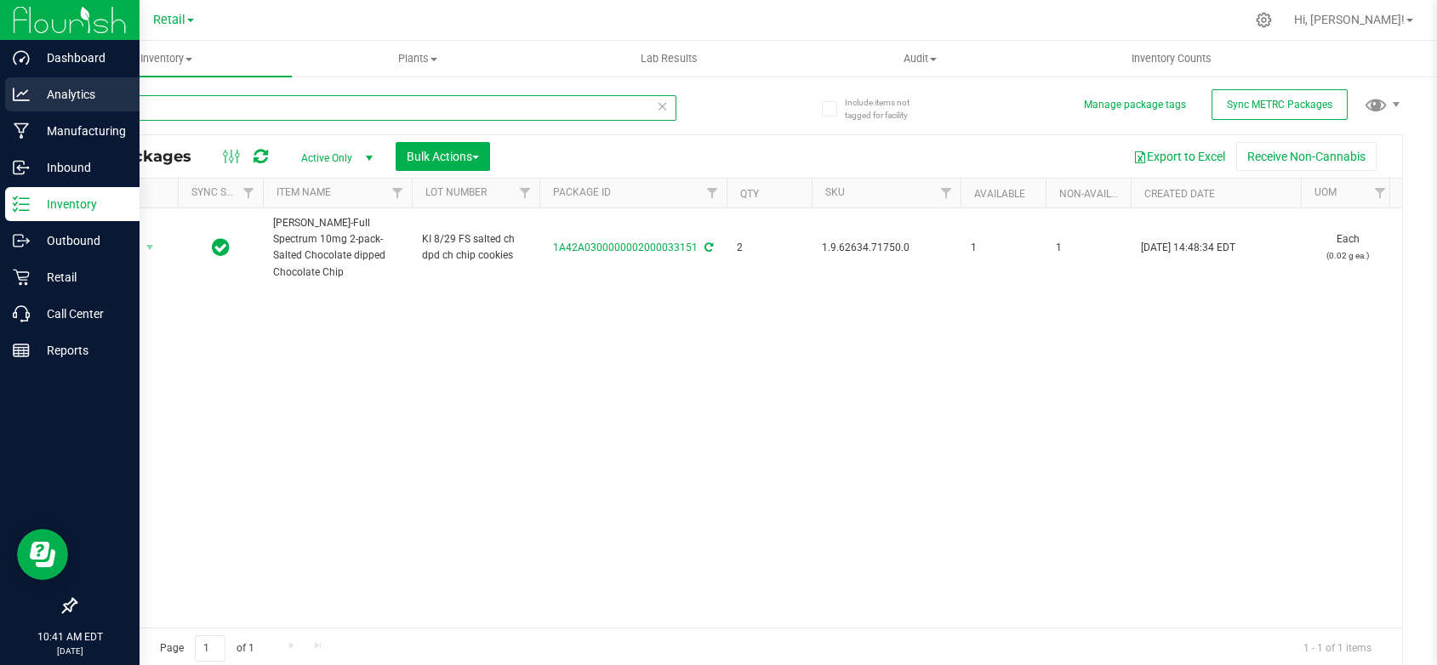
drag, startPoint x: 170, startPoint y: 112, endPoint x: 24, endPoint y: 102, distance: 146.7
click at [32, 102] on div "Dashboard Analytics Manufacturing Inbound Inventory Outbound Retail Call Center…" at bounding box center [718, 332] width 1437 height 665
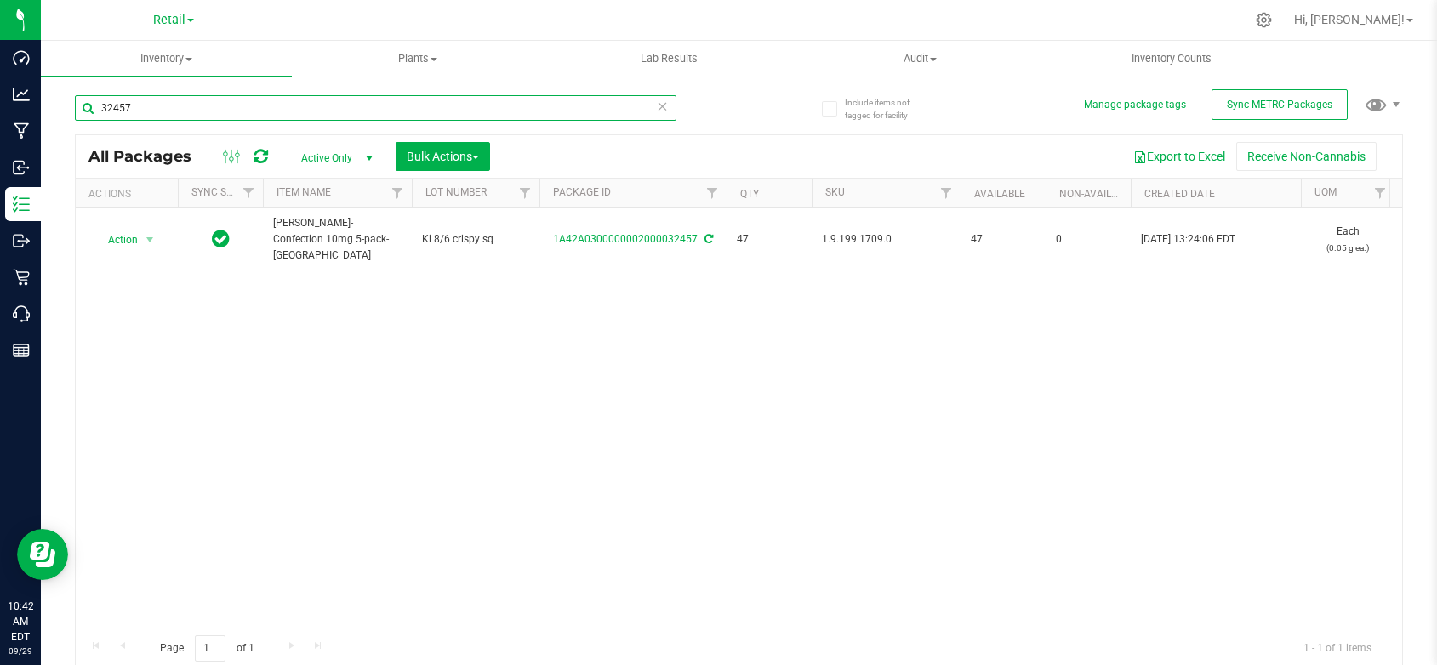
drag, startPoint x: 178, startPoint y: 109, endPoint x: 105, endPoint y: 108, distance: 73.2
click at [105, 108] on input "32457" at bounding box center [376, 108] width 602 height 26
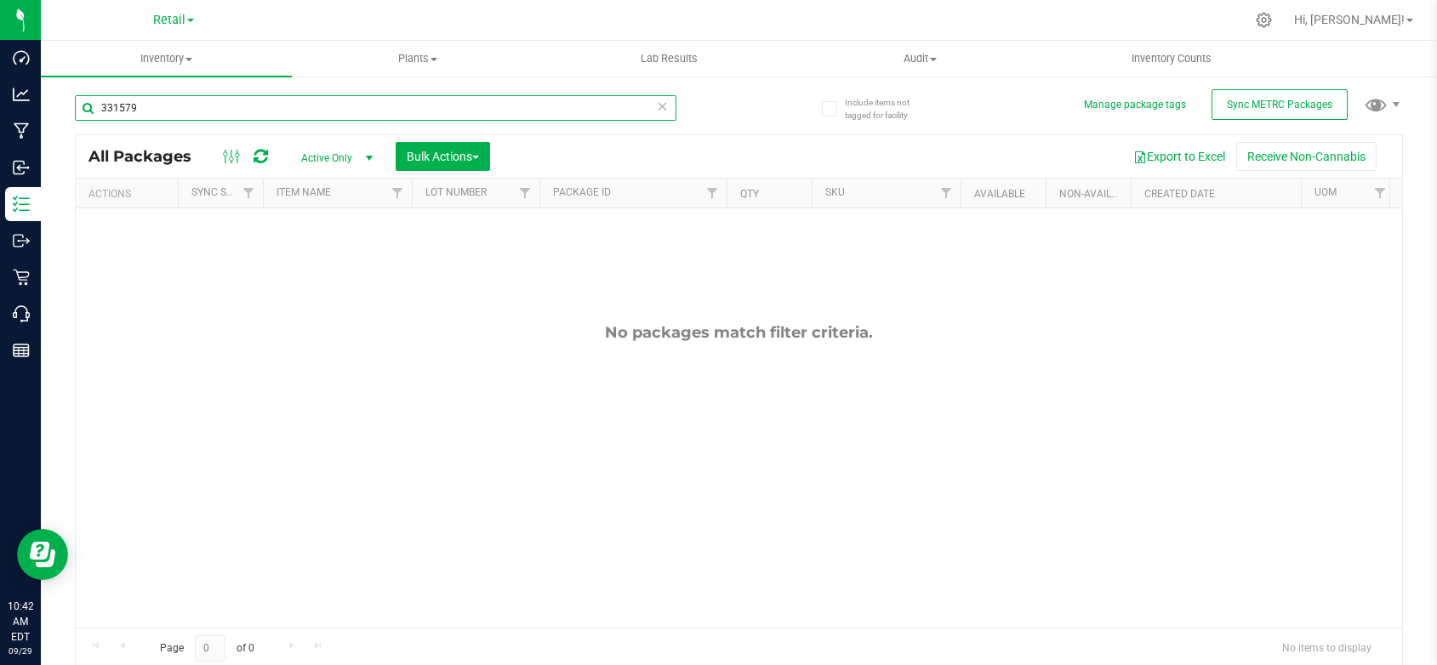
click at [111, 109] on input "331579" at bounding box center [376, 108] width 602 height 26
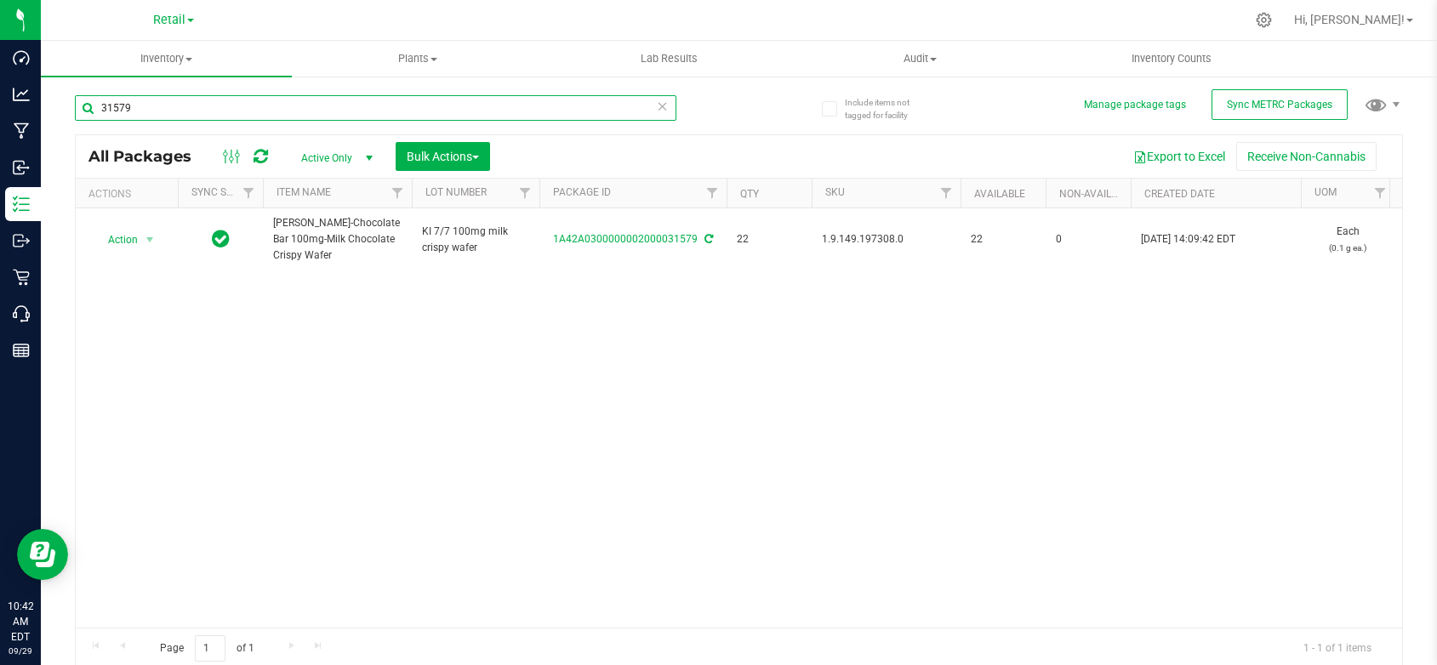
type input "31579"
click at [452, 581] on div "Action Action Adjust qty Create package Edit attributes Global inventory Locate…" at bounding box center [739, 417] width 1327 height 419
